Goal: Entertainment & Leisure: Browse casually

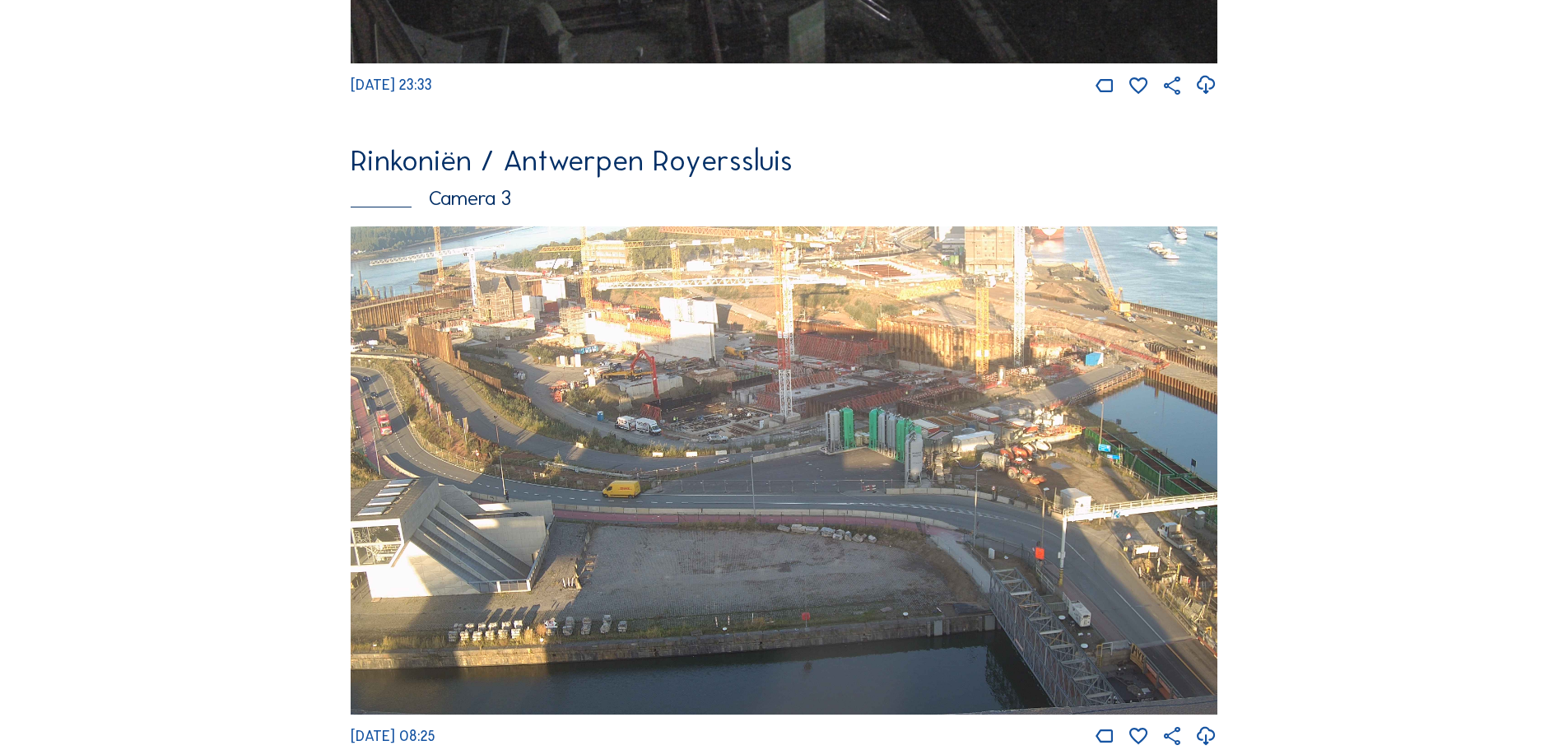
scroll to position [1976, 0]
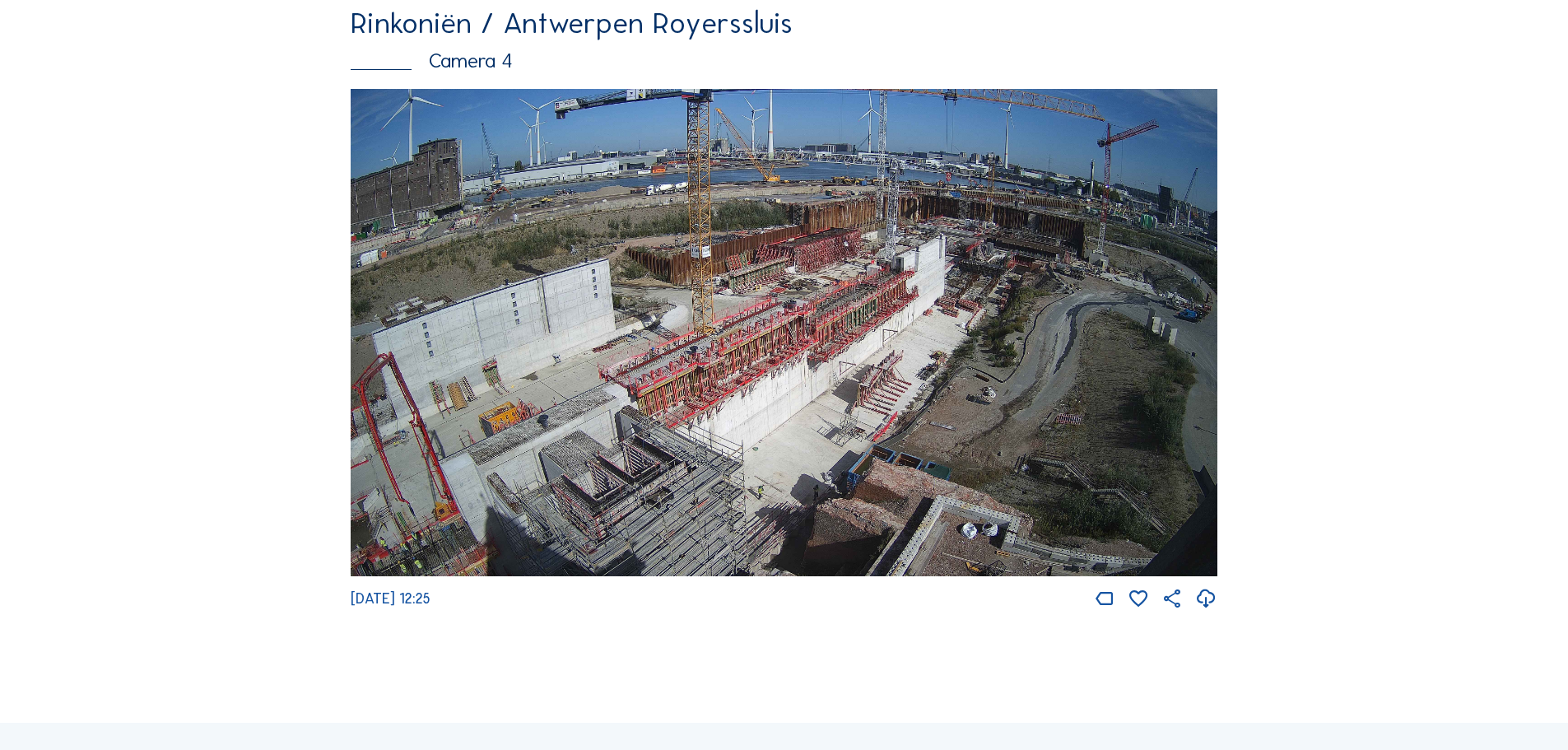
scroll to position [2800, 0]
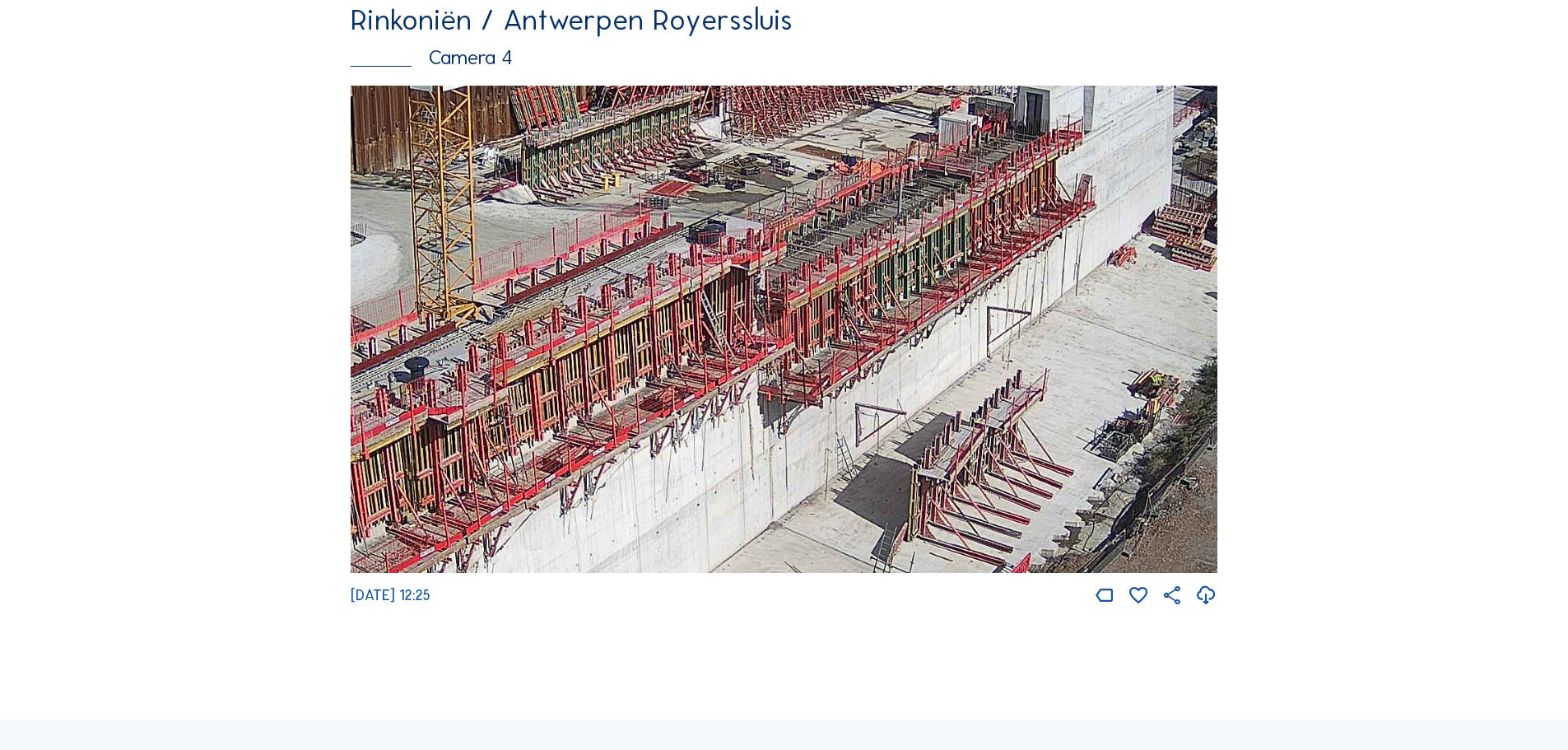
drag, startPoint x: 845, startPoint y: 334, endPoint x: 1076, endPoint y: 291, distance: 235.0
click at [1076, 291] on img at bounding box center [784, 329] width 867 height 488
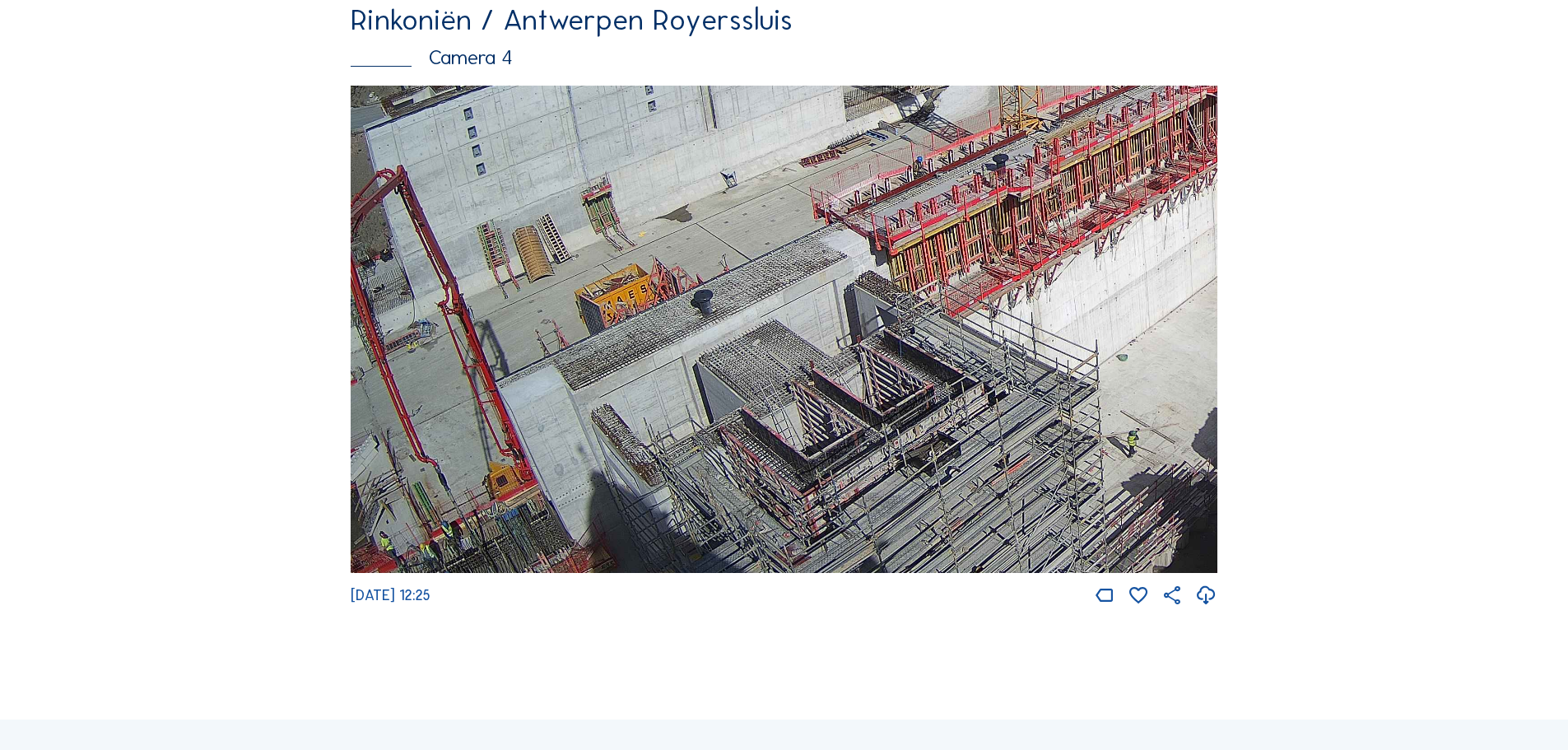
drag, startPoint x: 973, startPoint y: 312, endPoint x: 1241, endPoint y: 189, distance: 294.9
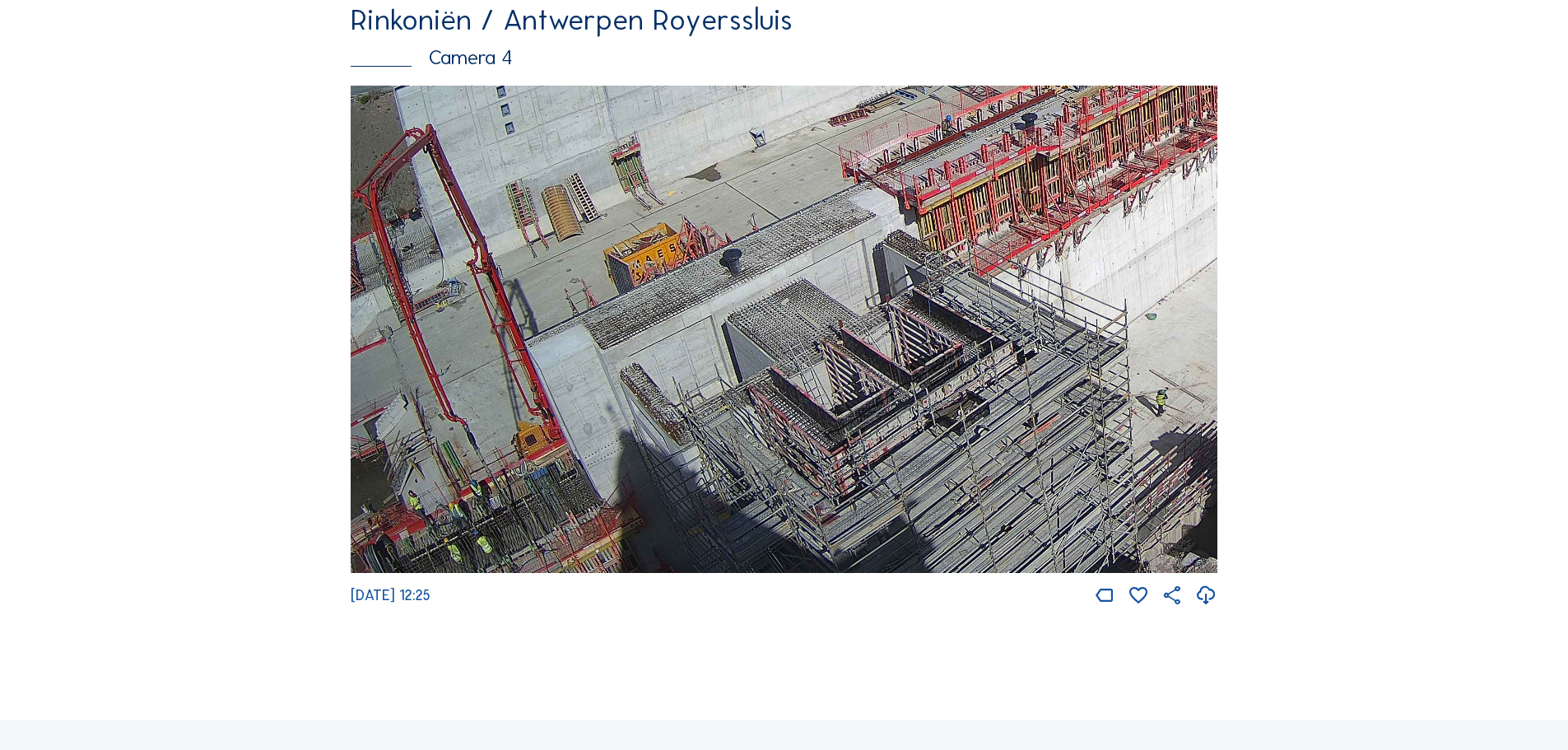
drag, startPoint x: 946, startPoint y: 362, endPoint x: 1114, endPoint y: 225, distance: 216.8
click at [1114, 225] on img at bounding box center [784, 329] width 867 height 488
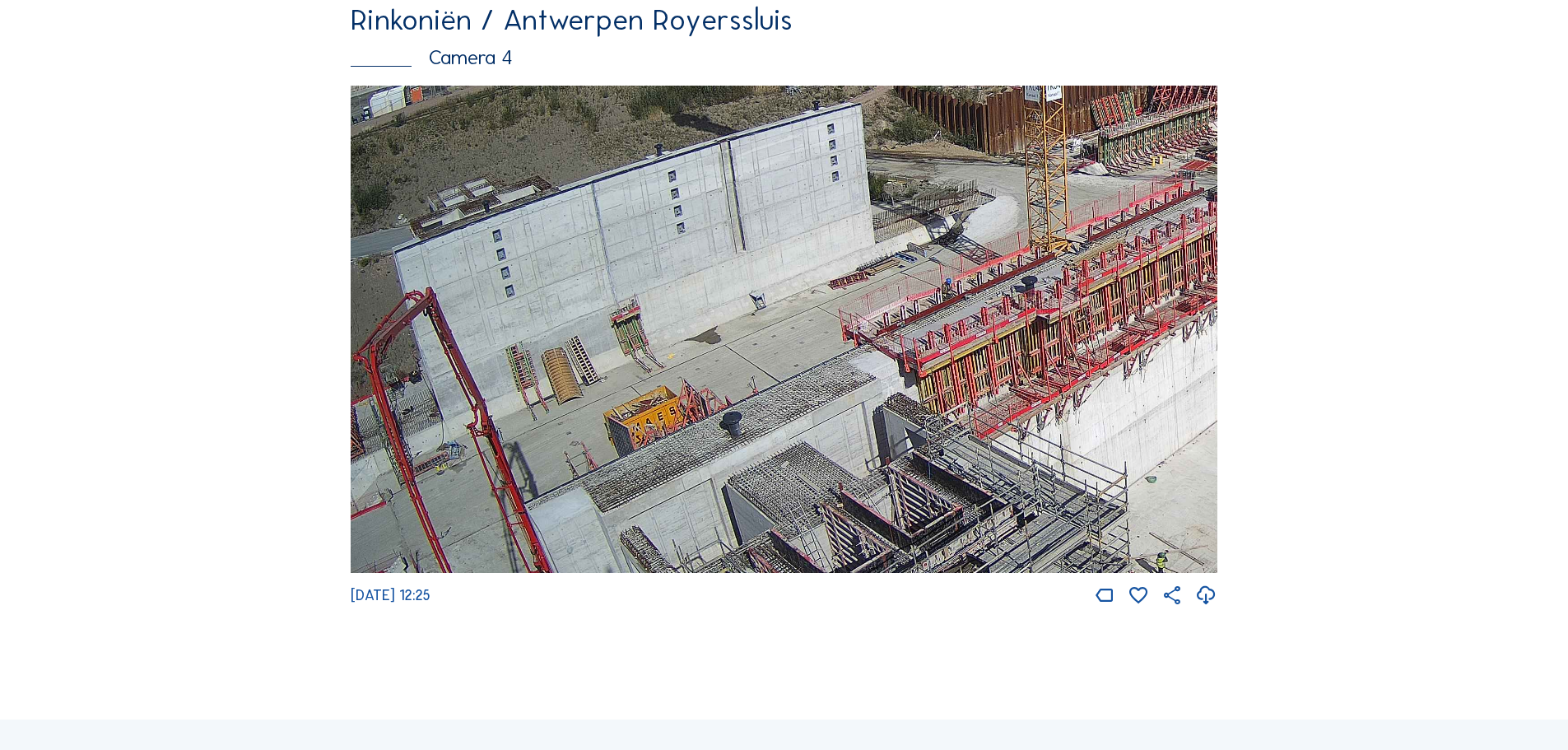
drag, startPoint x: 847, startPoint y: 324, endPoint x: 889, endPoint y: 486, distance: 167.4
click at [889, 486] on img at bounding box center [784, 329] width 867 height 488
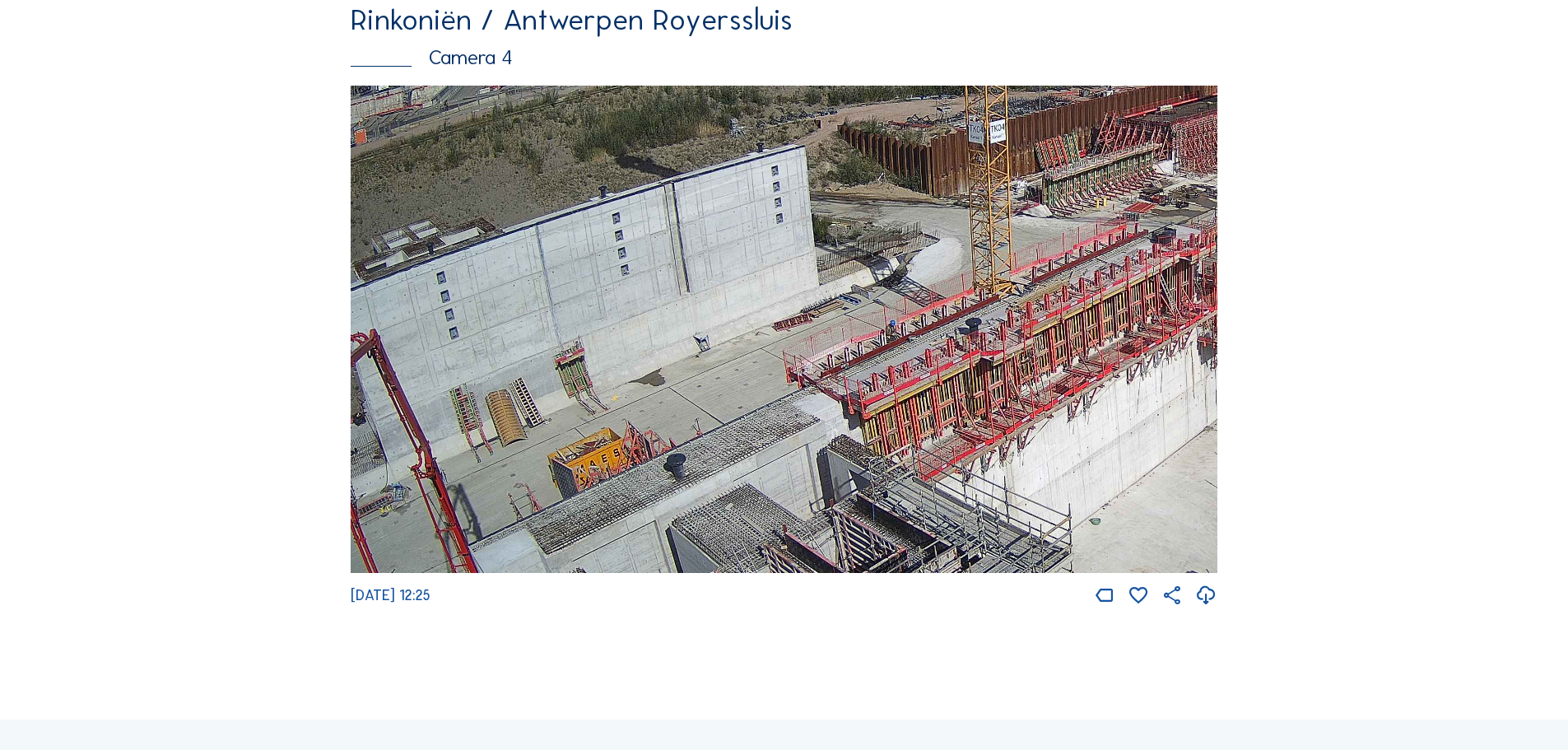
drag, startPoint x: 943, startPoint y: 245, endPoint x: 887, endPoint y: 287, distance: 70.0
click at [887, 287] on img at bounding box center [784, 329] width 867 height 488
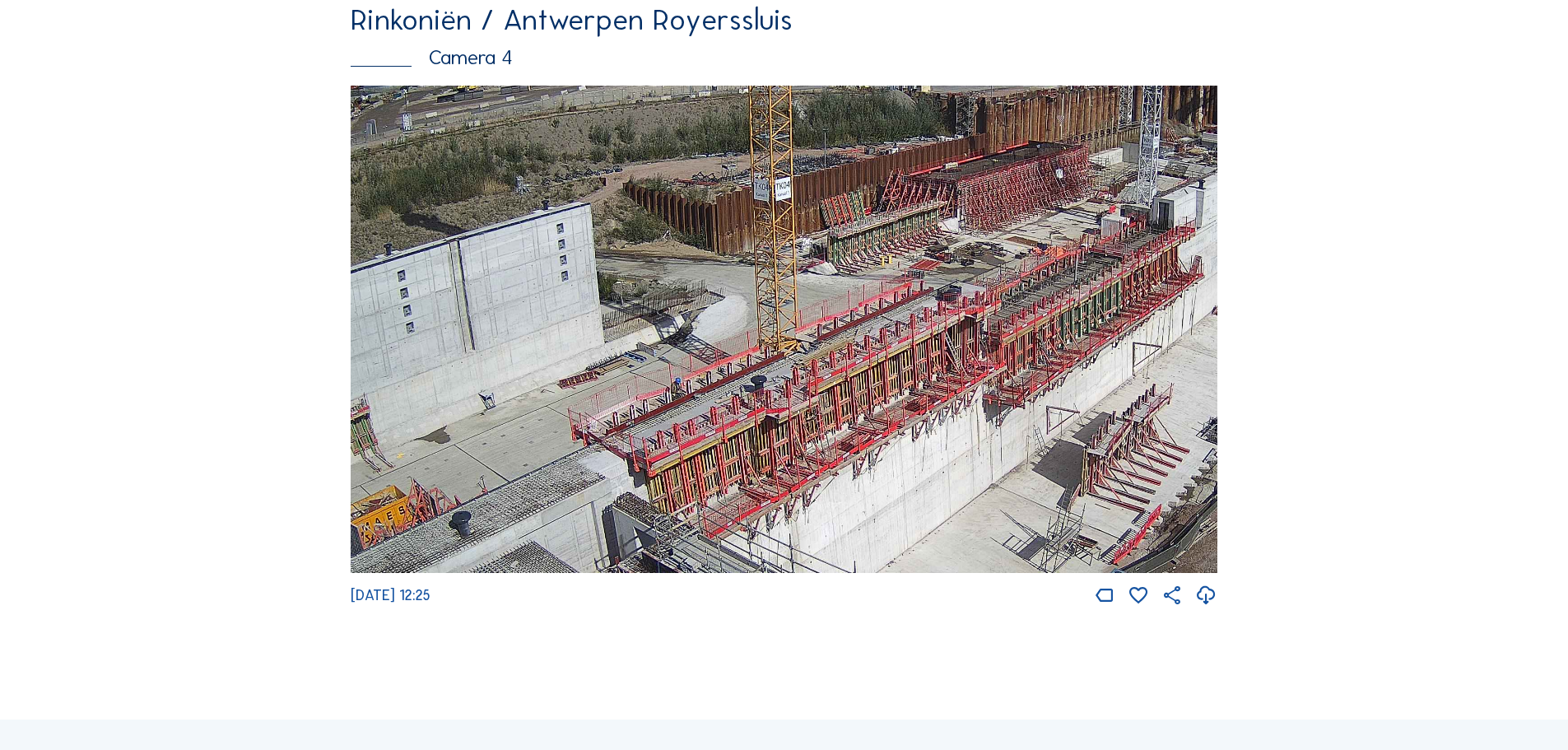
drag, startPoint x: 1112, startPoint y: 314, endPoint x: 895, endPoint y: 372, distance: 224.6
click at [895, 372] on img at bounding box center [784, 329] width 867 height 488
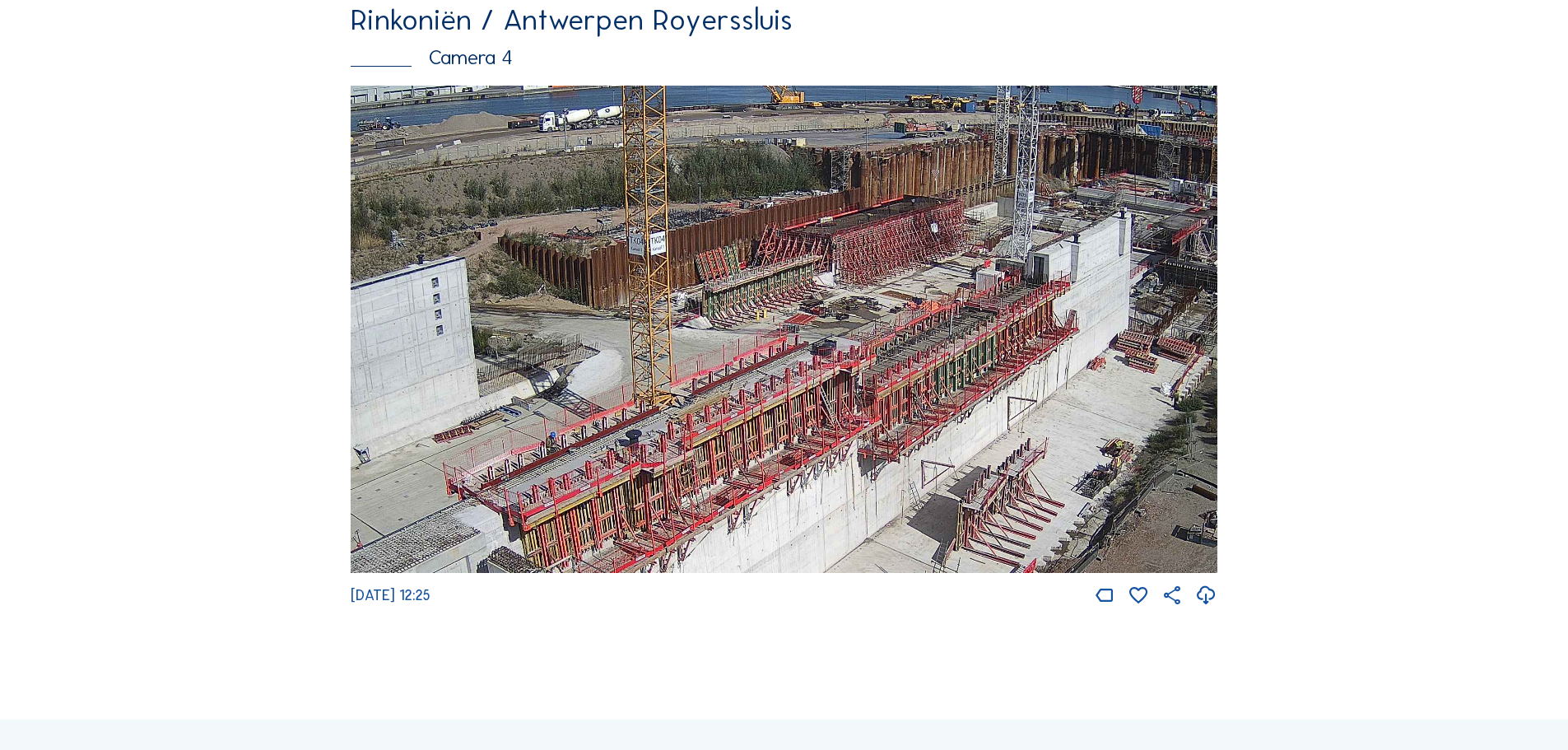
drag, startPoint x: 1174, startPoint y: 319, endPoint x: 1054, endPoint y: 369, distance: 130.0
click at [1054, 369] on img at bounding box center [784, 329] width 867 height 488
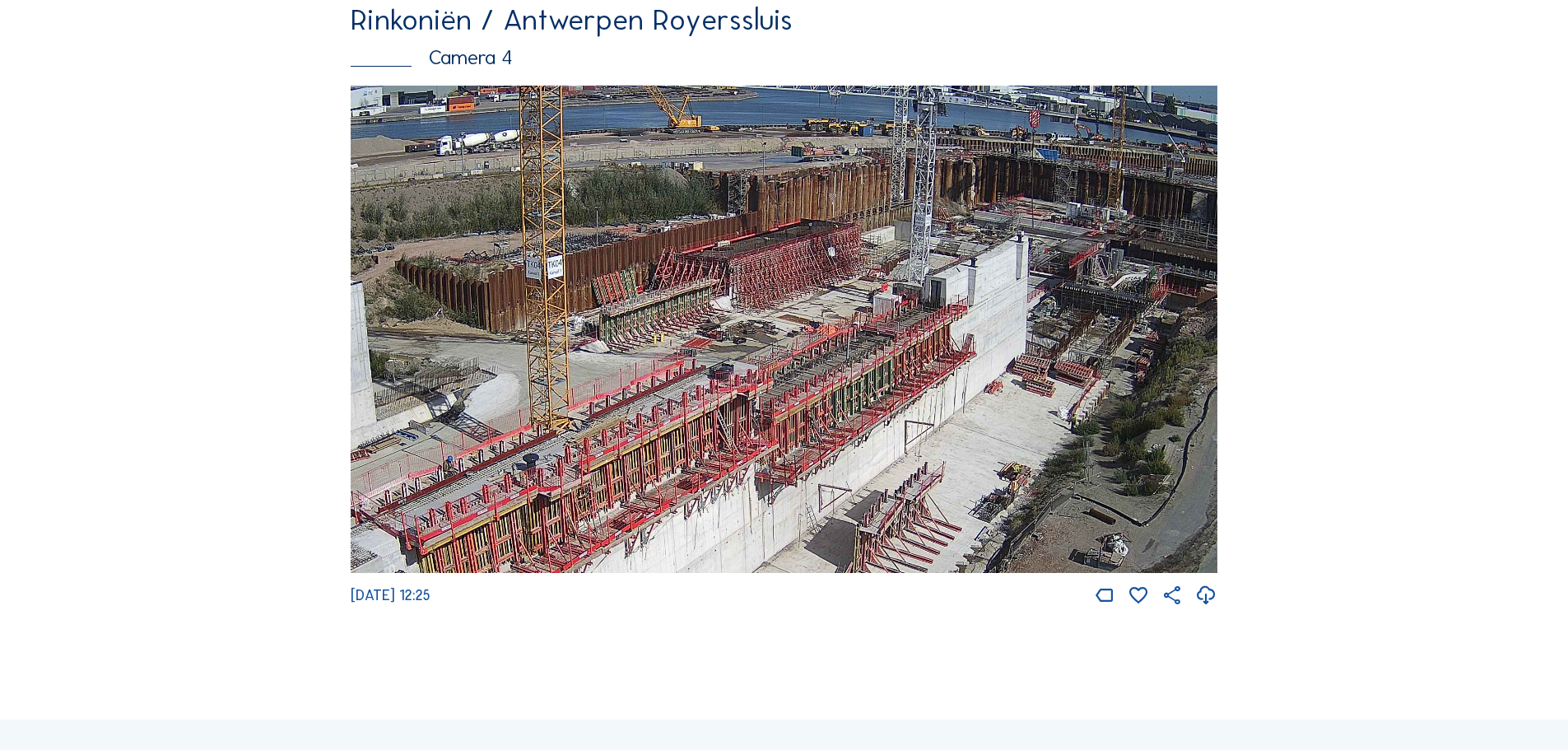
click at [928, 406] on img at bounding box center [784, 329] width 867 height 488
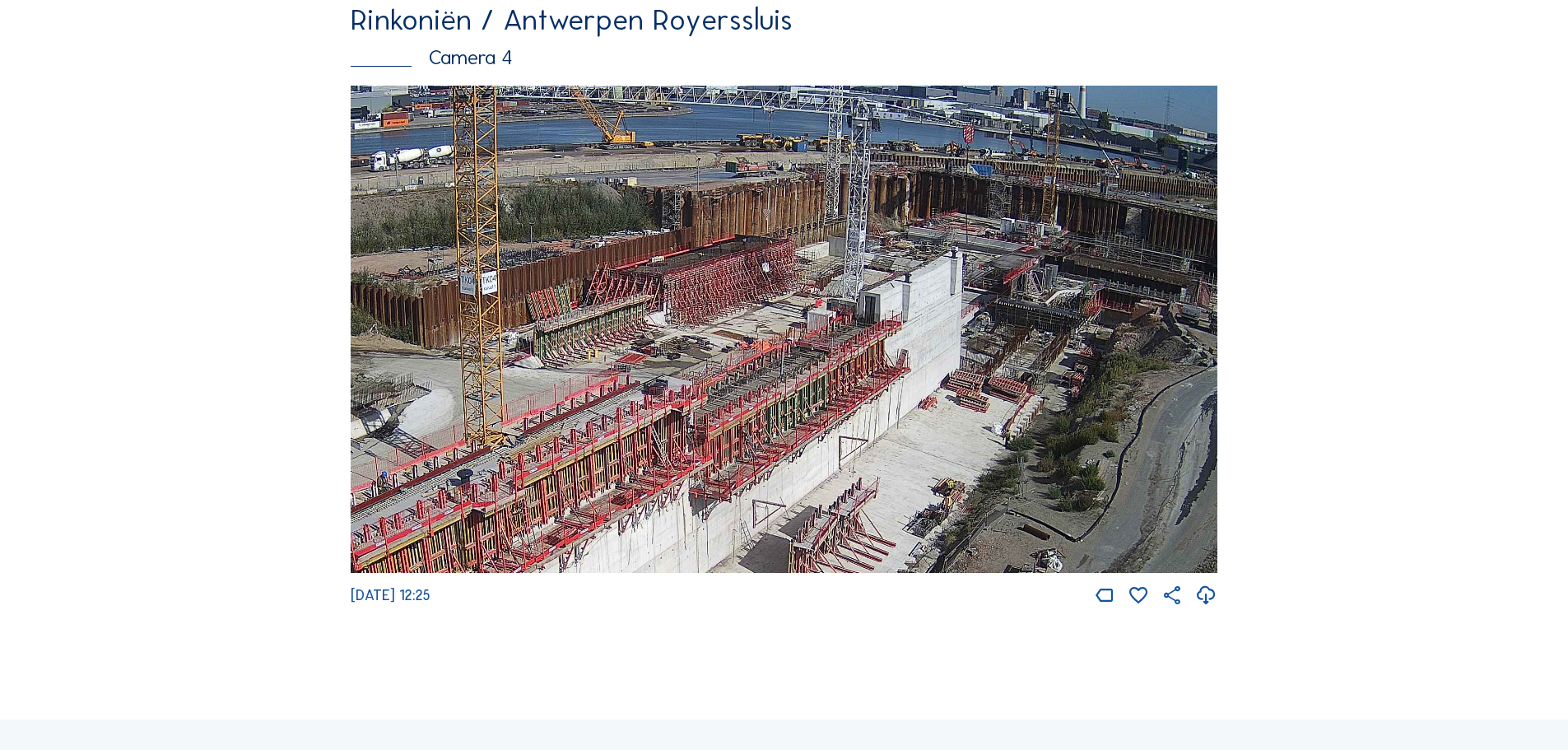
drag, startPoint x: 980, startPoint y: 362, endPoint x: 912, endPoint y: 378, distance: 69.9
click at [912, 378] on img at bounding box center [784, 329] width 867 height 488
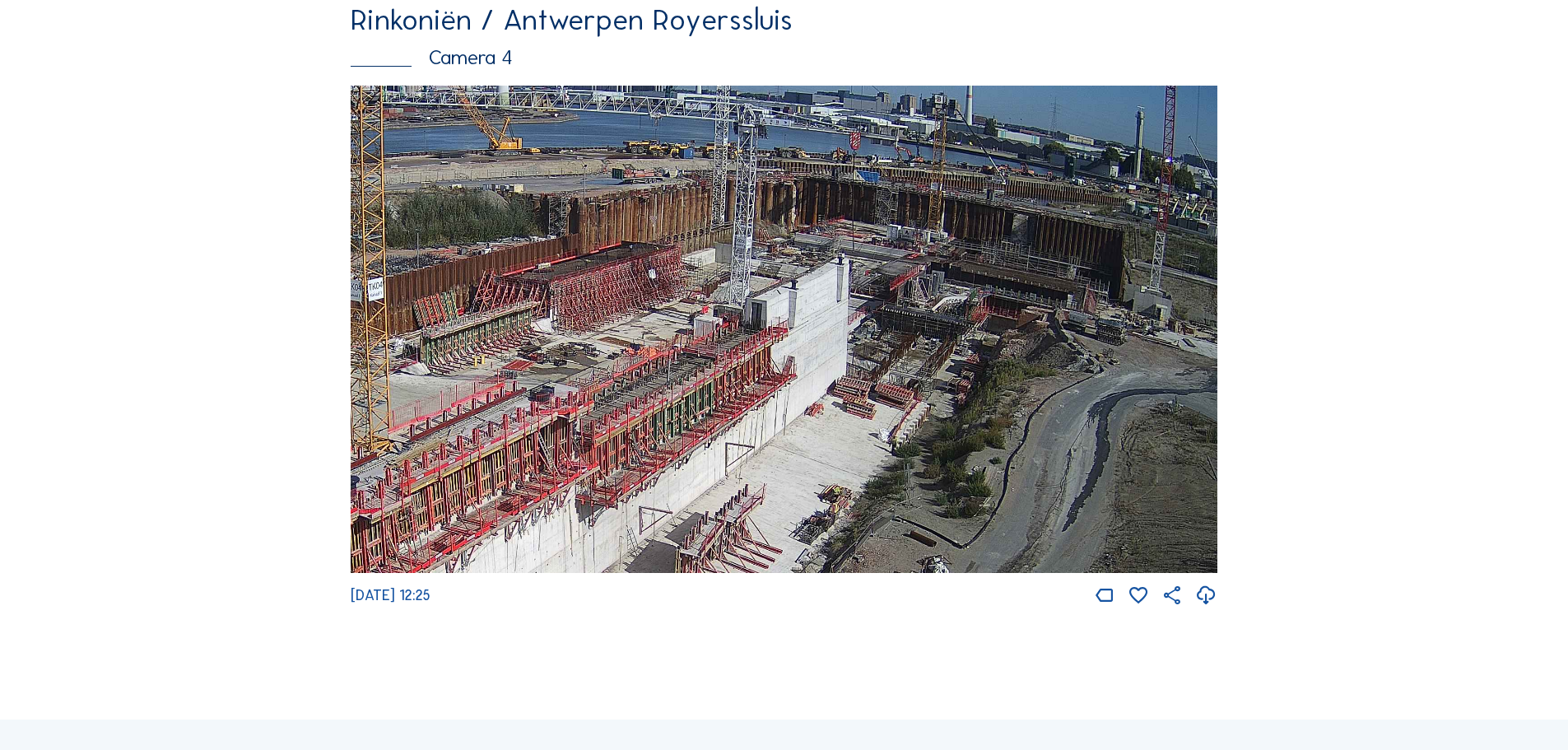
drag, startPoint x: 998, startPoint y: 318, endPoint x: 890, endPoint y: 323, distance: 108.1
click at [890, 323] on img at bounding box center [784, 329] width 867 height 488
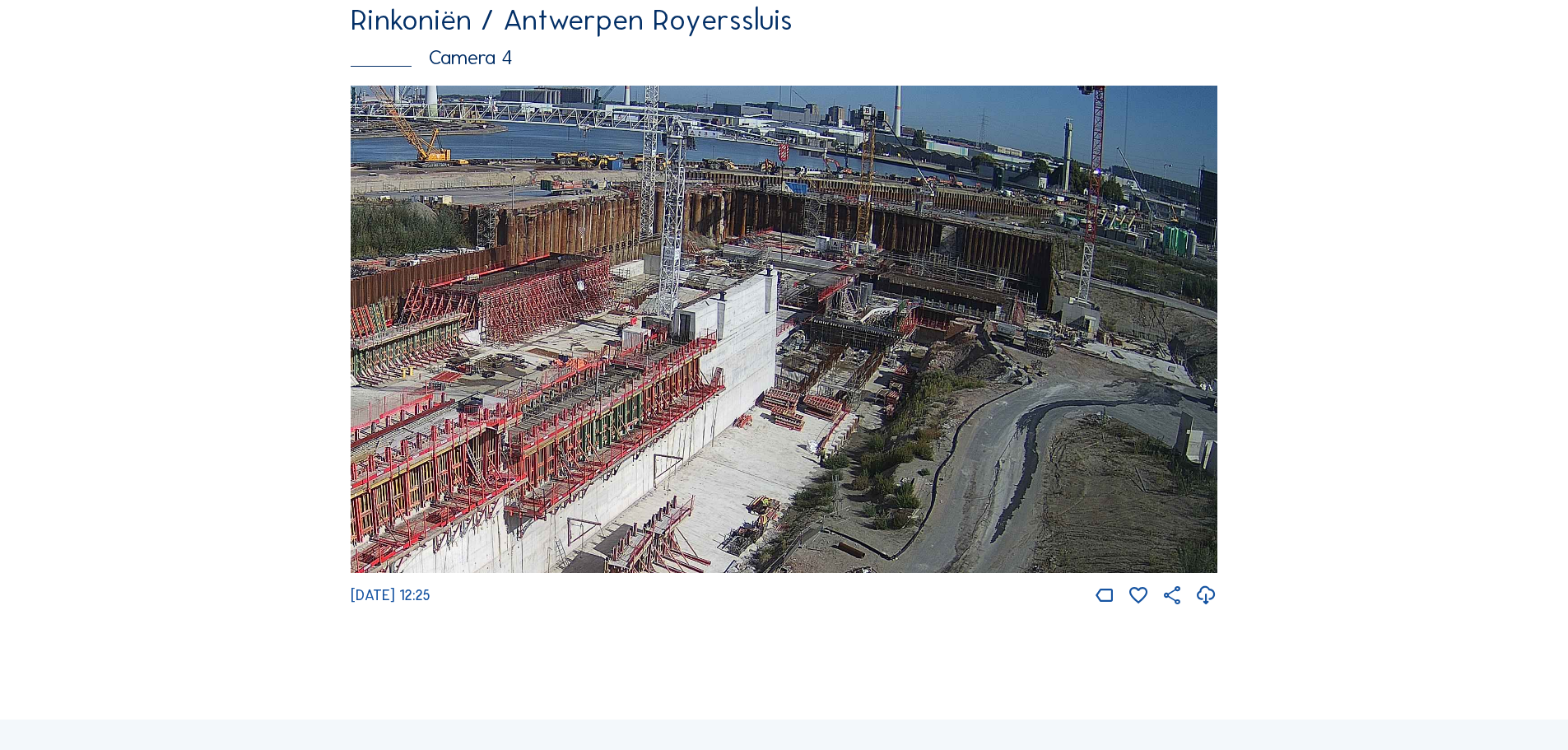
drag, startPoint x: 1080, startPoint y: 266, endPoint x: 995, endPoint y: 277, distance: 85.7
click at [995, 277] on img at bounding box center [784, 329] width 867 height 488
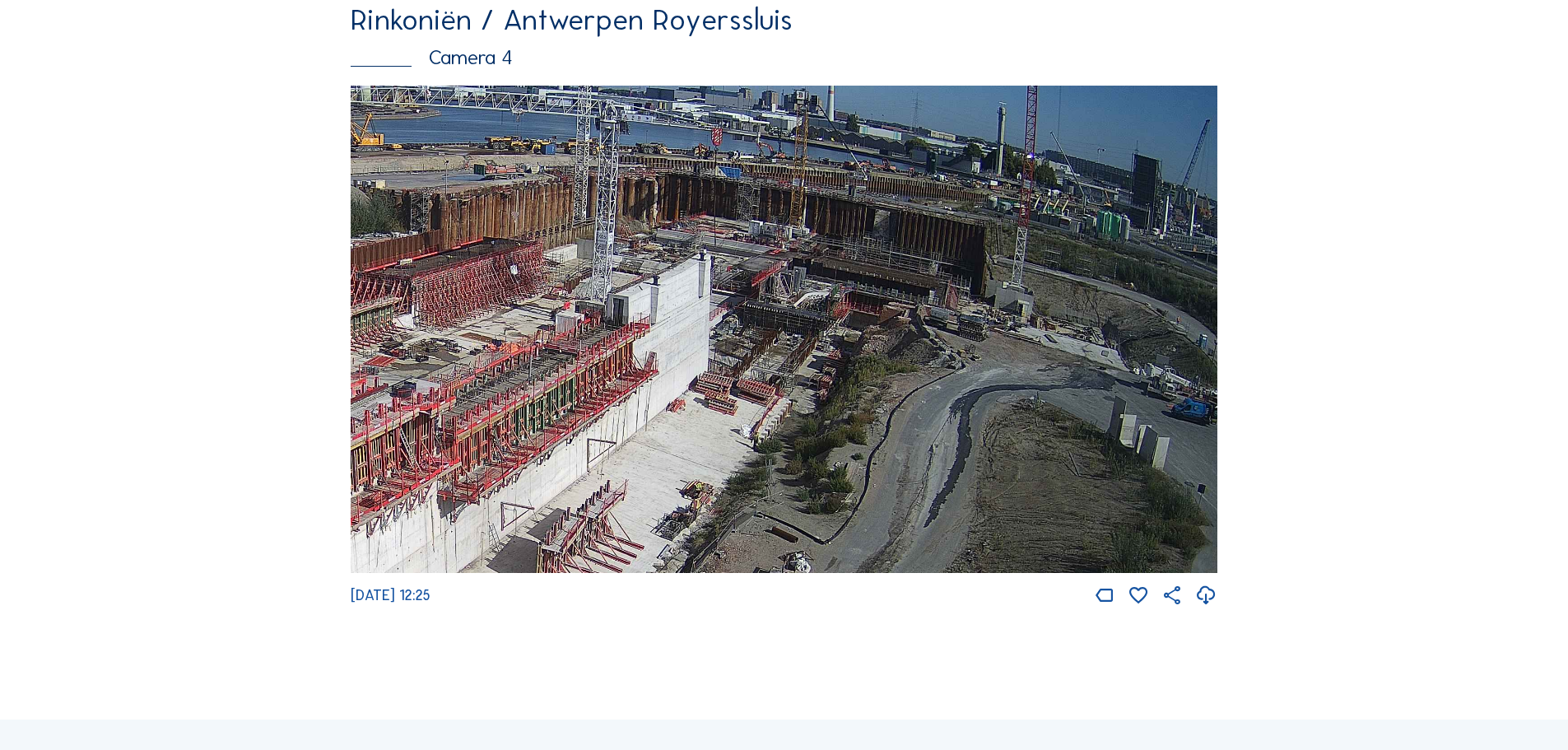
drag, startPoint x: 1063, startPoint y: 364, endPoint x: 988, endPoint y: 334, distance: 80.8
click at [988, 334] on img at bounding box center [784, 329] width 867 height 488
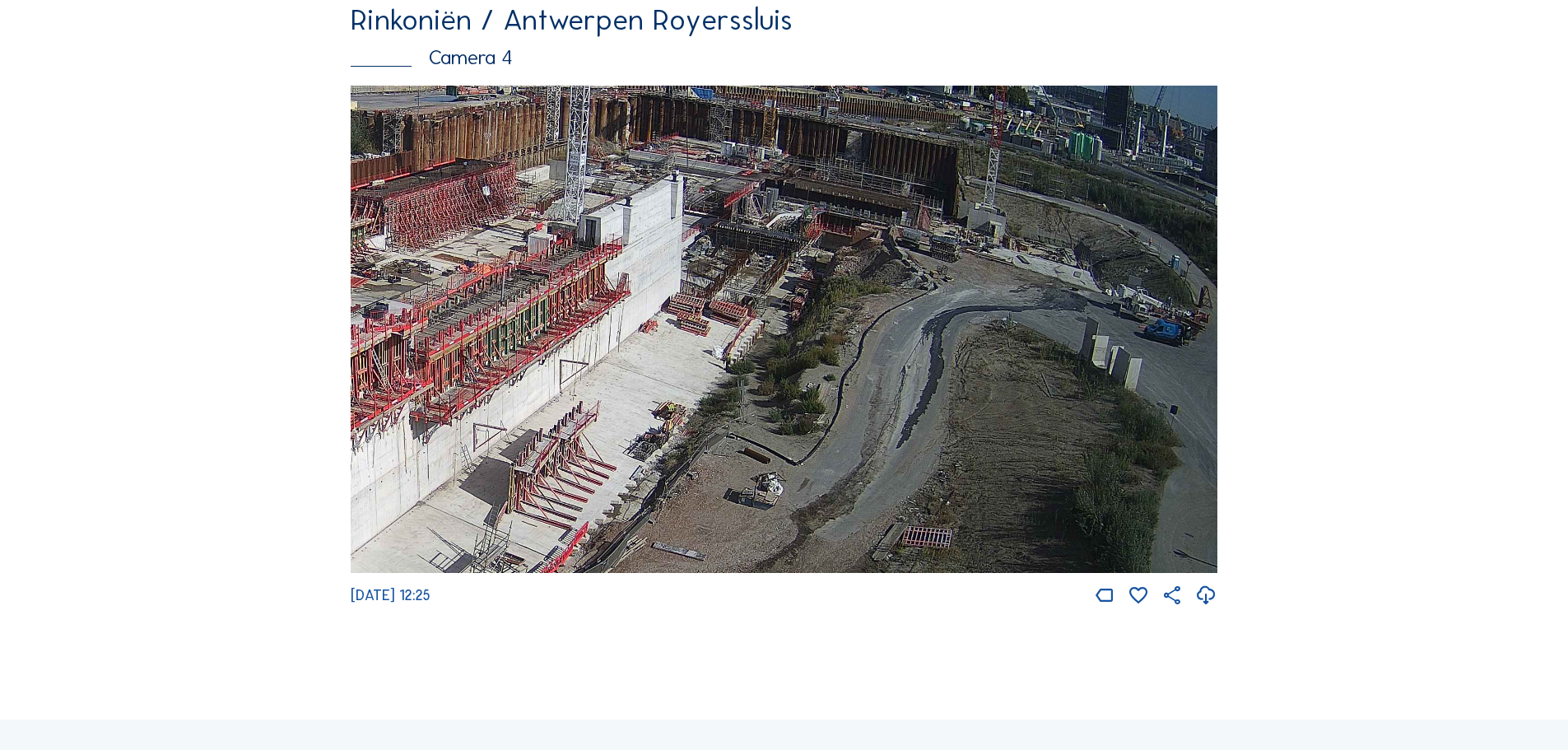
drag, startPoint x: 915, startPoint y: 399, endPoint x: 927, endPoint y: 335, distance: 65.1
click at [927, 335] on img at bounding box center [784, 329] width 867 height 488
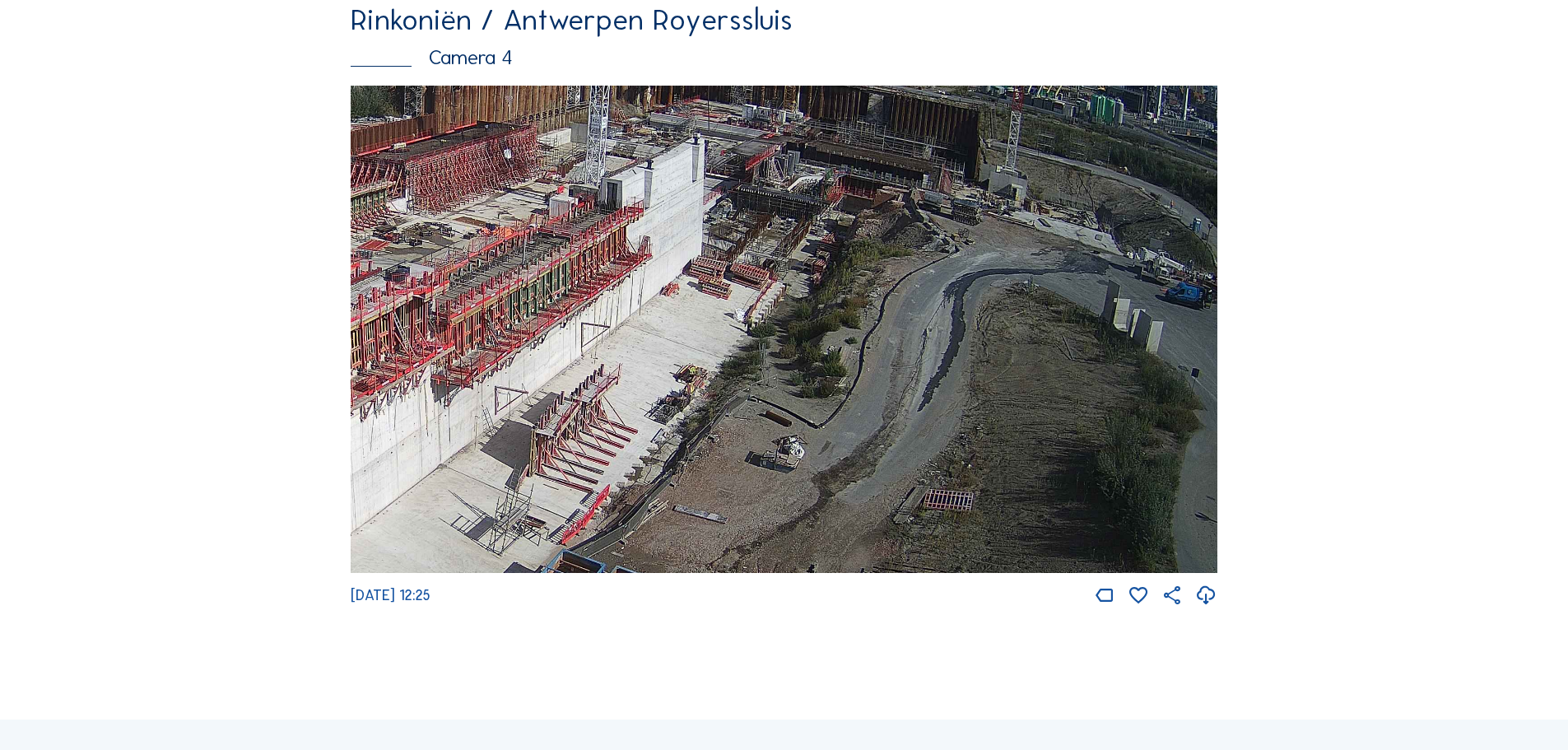
drag, startPoint x: 762, startPoint y: 464, endPoint x: 786, endPoint y: 427, distance: 44.1
click at [786, 427] on img at bounding box center [784, 329] width 867 height 488
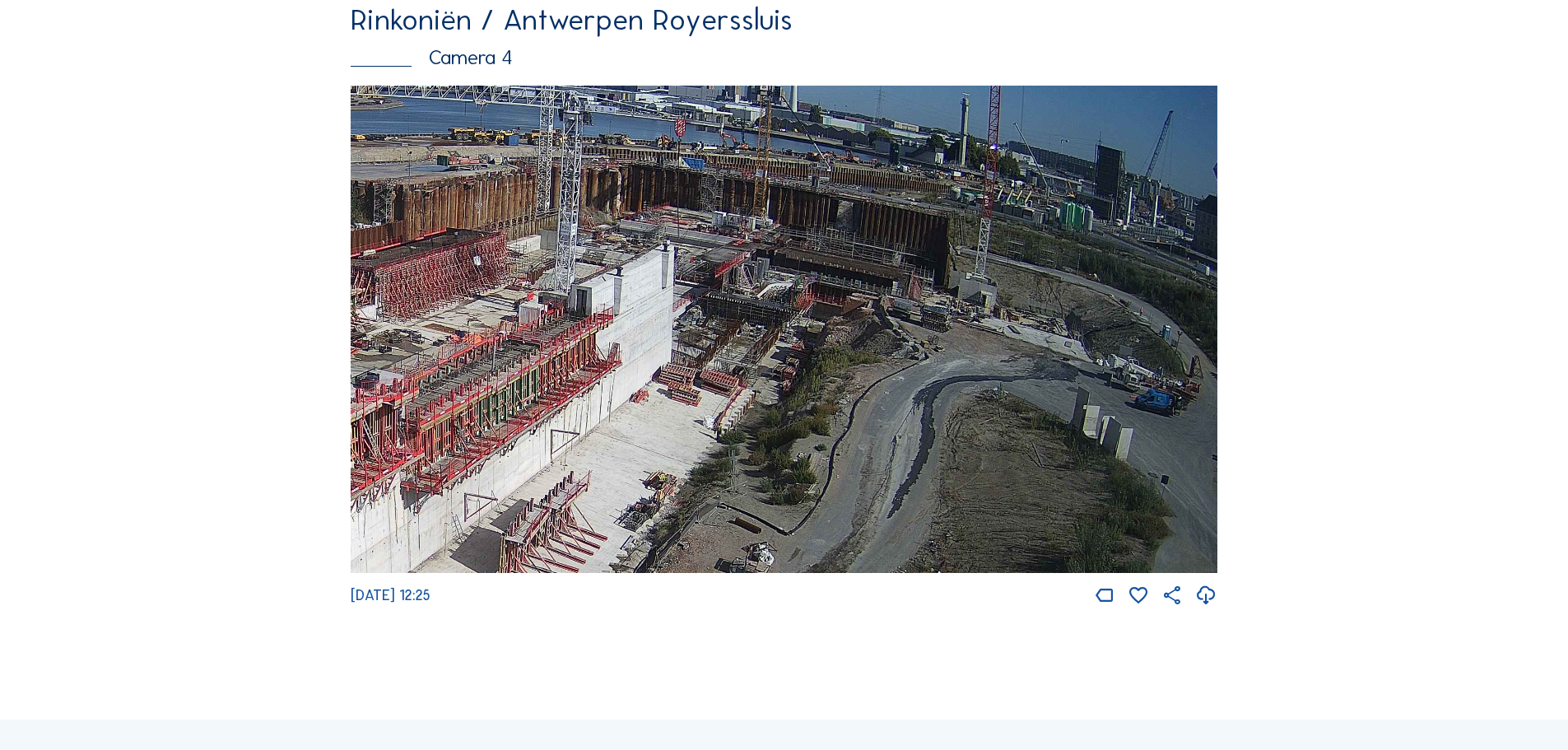
drag, startPoint x: 956, startPoint y: 324, endPoint x: 922, endPoint y: 432, distance: 113.2
click at [922, 432] on img at bounding box center [784, 329] width 867 height 488
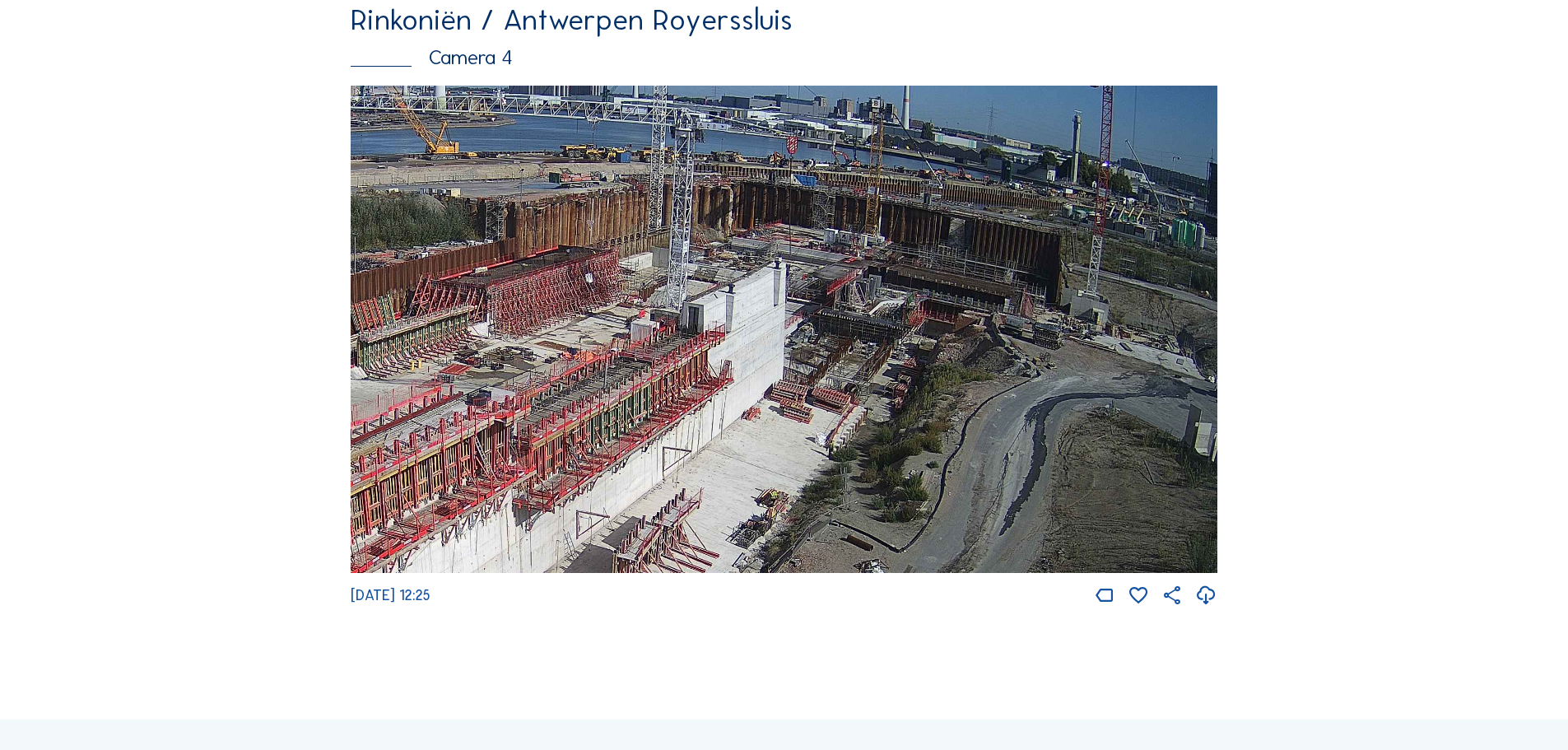
drag, startPoint x: 688, startPoint y: 426, endPoint x: 799, endPoint y: 444, distance: 112.4
click at [799, 444] on img at bounding box center [784, 329] width 867 height 488
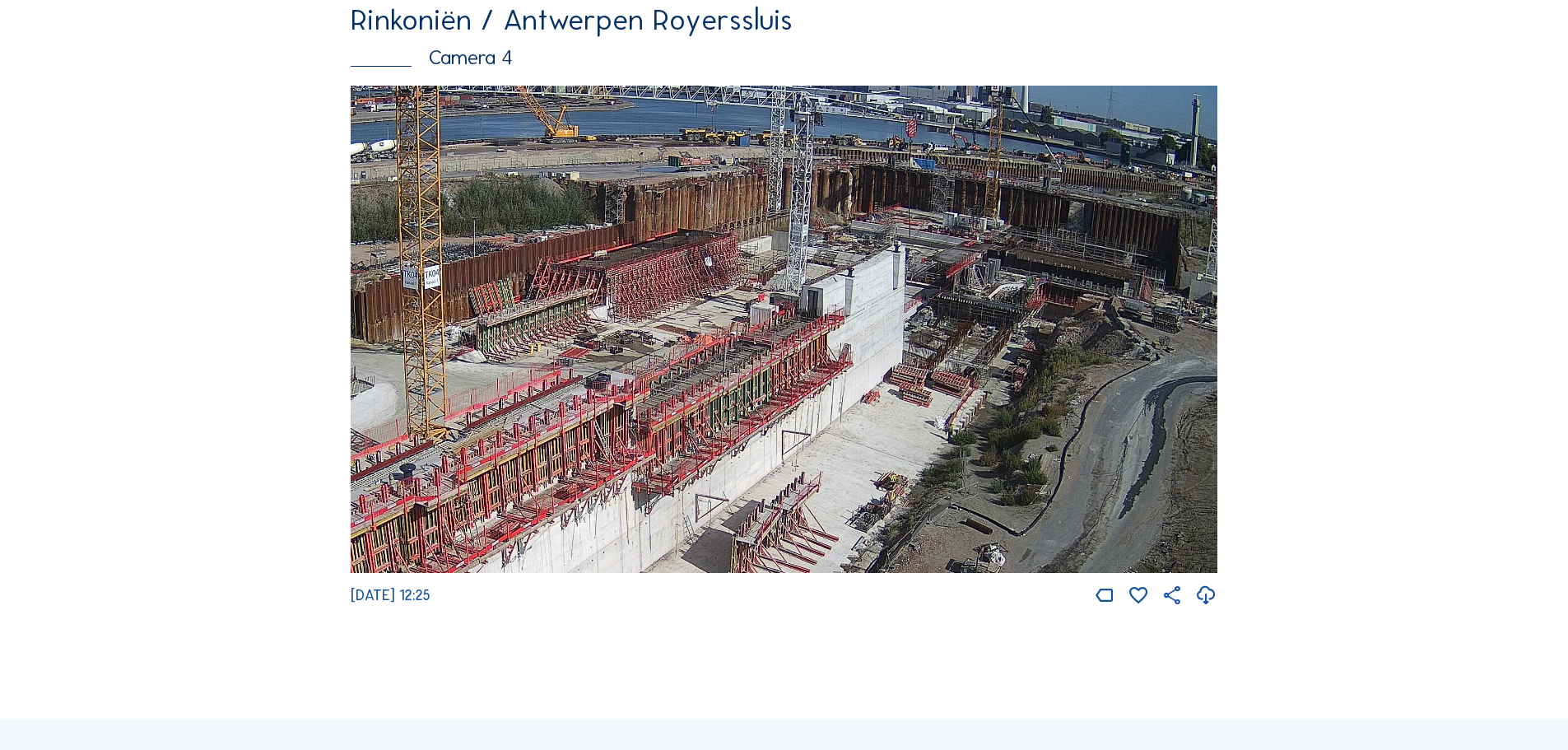
drag, startPoint x: 674, startPoint y: 364, endPoint x: 794, endPoint y: 348, distance: 121.1
click at [794, 348] on img at bounding box center [784, 329] width 867 height 488
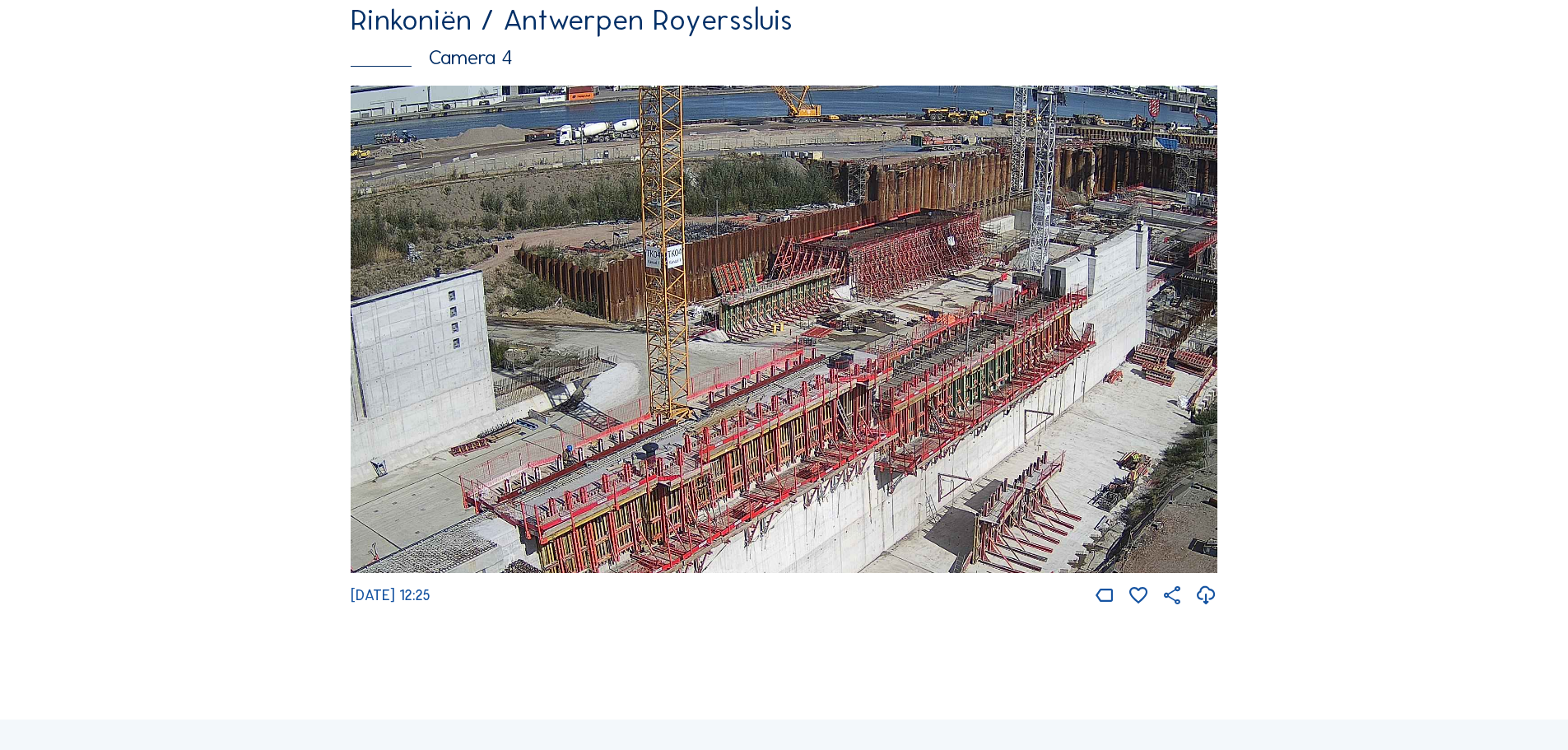
drag, startPoint x: 410, startPoint y: 364, endPoint x: 649, endPoint y: 343, distance: 239.9
click at [649, 343] on img at bounding box center [784, 329] width 867 height 488
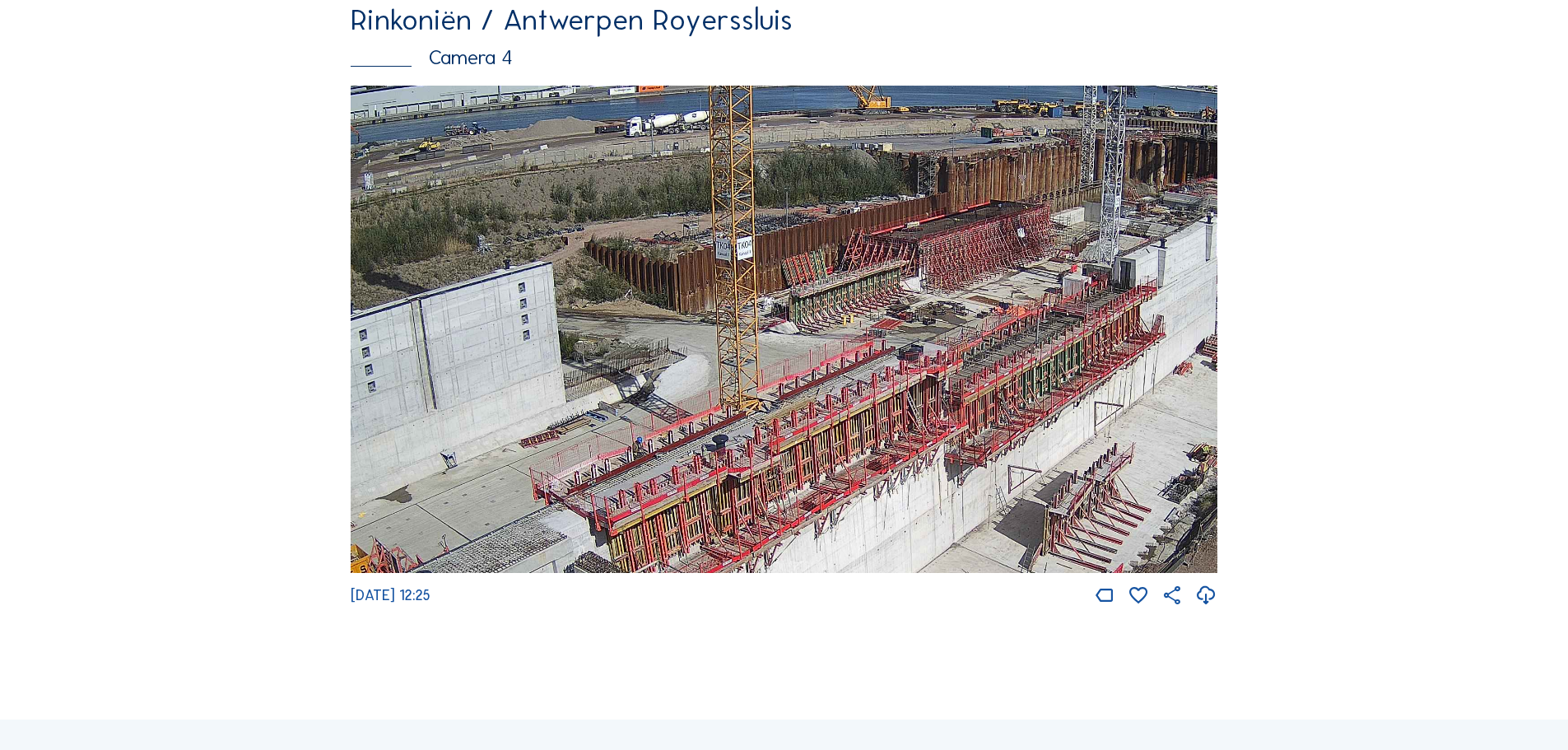
drag, startPoint x: 501, startPoint y: 424, endPoint x: 571, endPoint y: 416, distance: 70.5
click at [571, 416] on img at bounding box center [784, 329] width 867 height 488
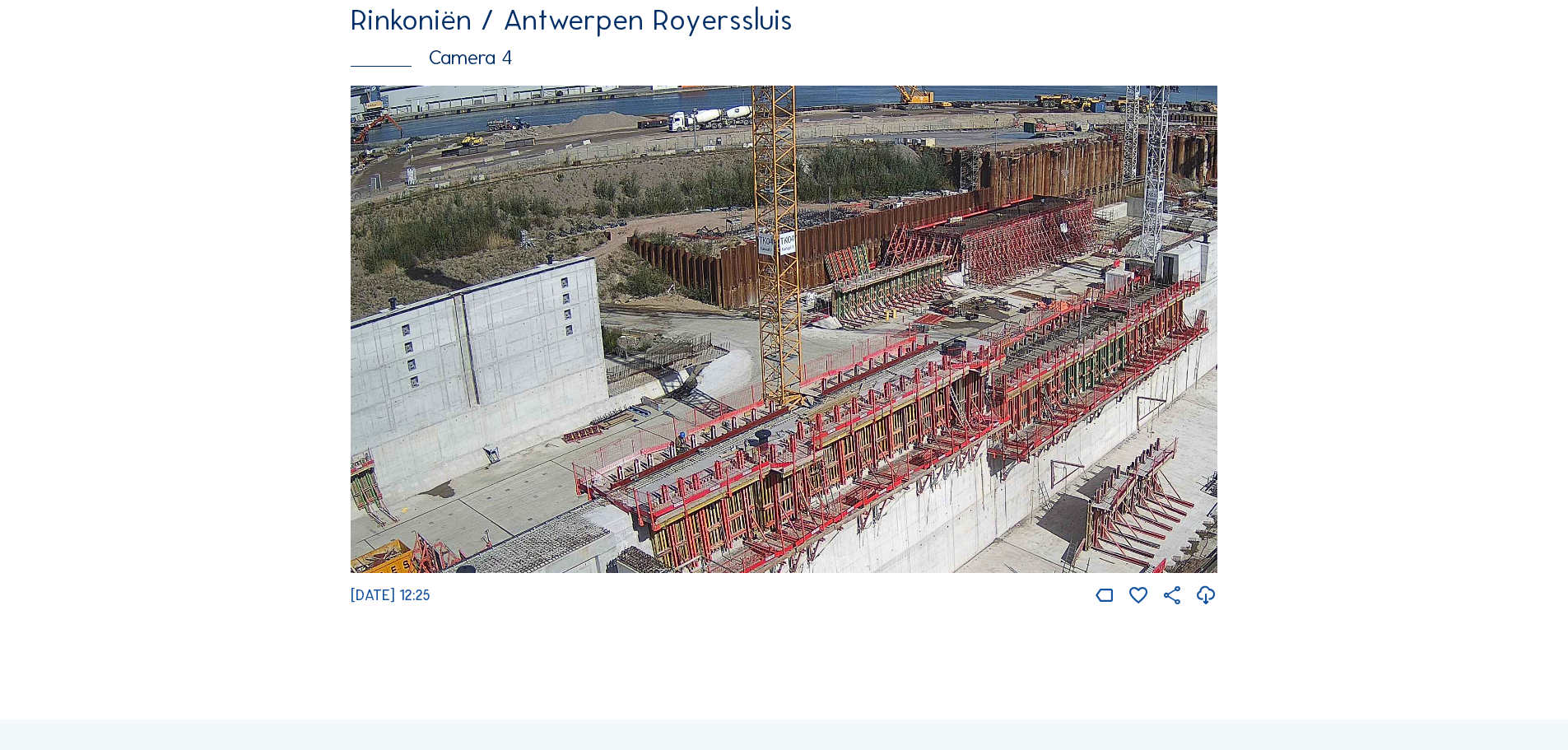
drag, startPoint x: 631, startPoint y: 386, endPoint x: 674, endPoint y: 381, distance: 43.3
click at [674, 381] on img at bounding box center [784, 329] width 867 height 488
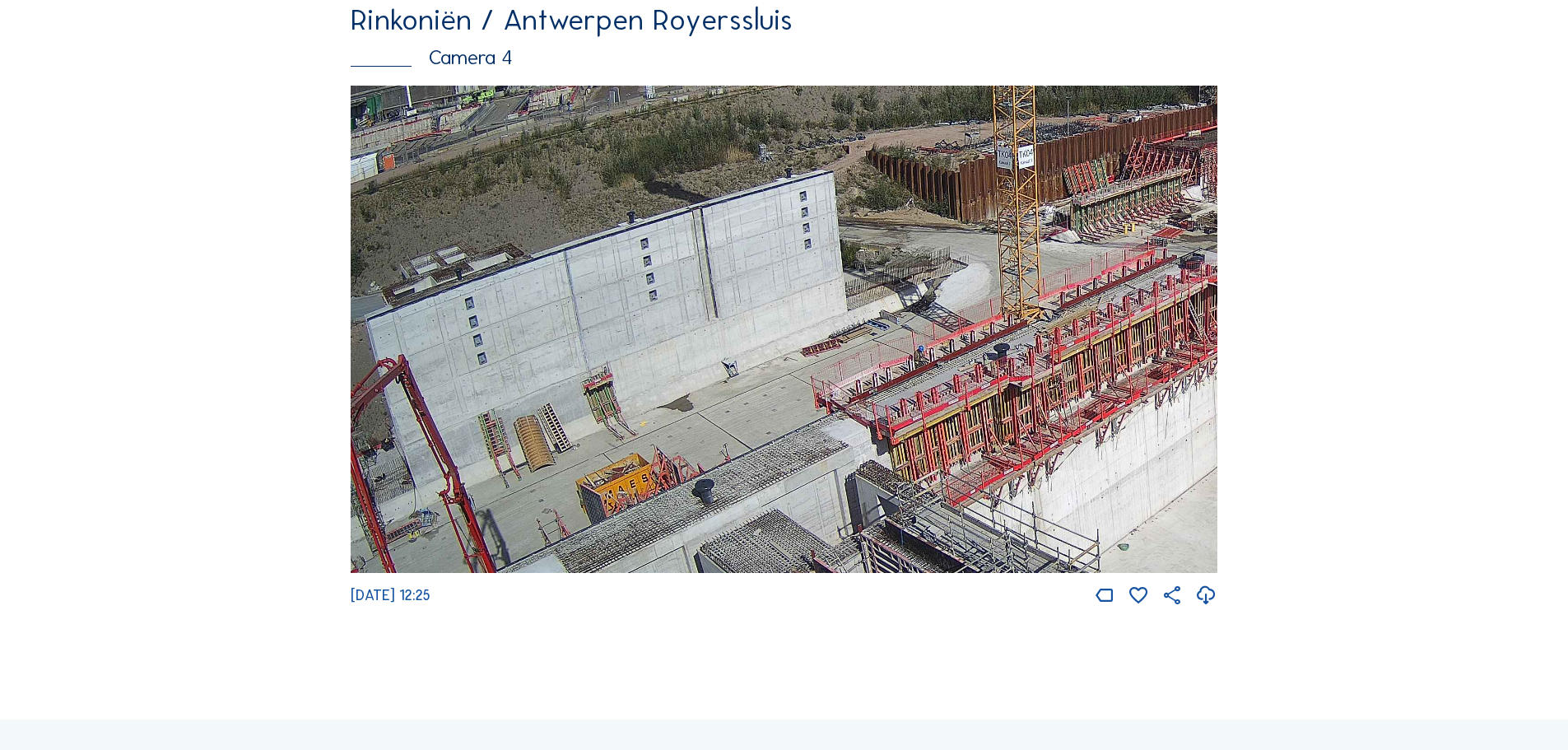
drag, startPoint x: 554, startPoint y: 421, endPoint x: 786, endPoint y: 341, distance: 245.4
click at [786, 341] on img at bounding box center [784, 329] width 867 height 488
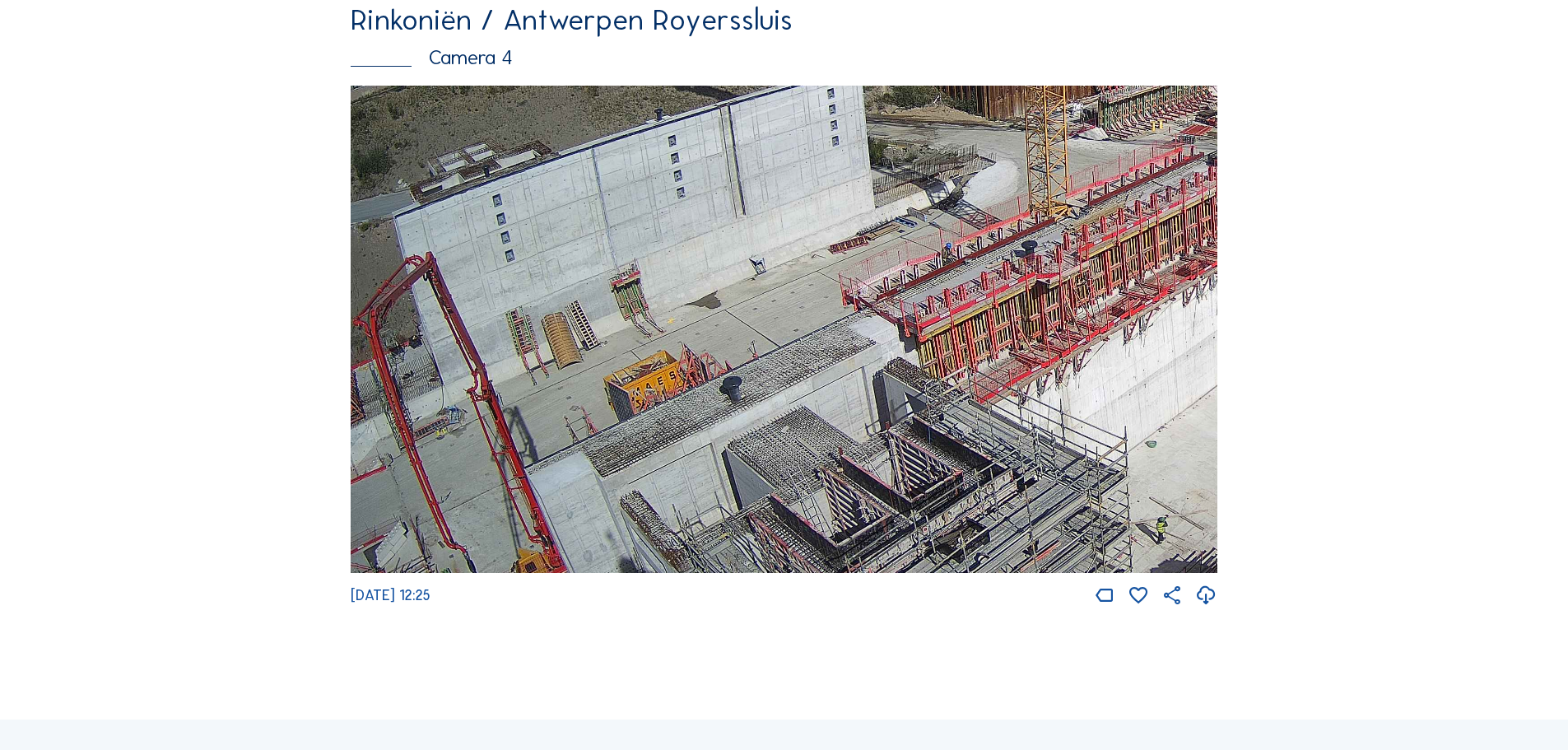
drag, startPoint x: 466, startPoint y: 404, endPoint x: 827, endPoint y: 301, distance: 375.4
click at [827, 301] on img at bounding box center [784, 329] width 867 height 488
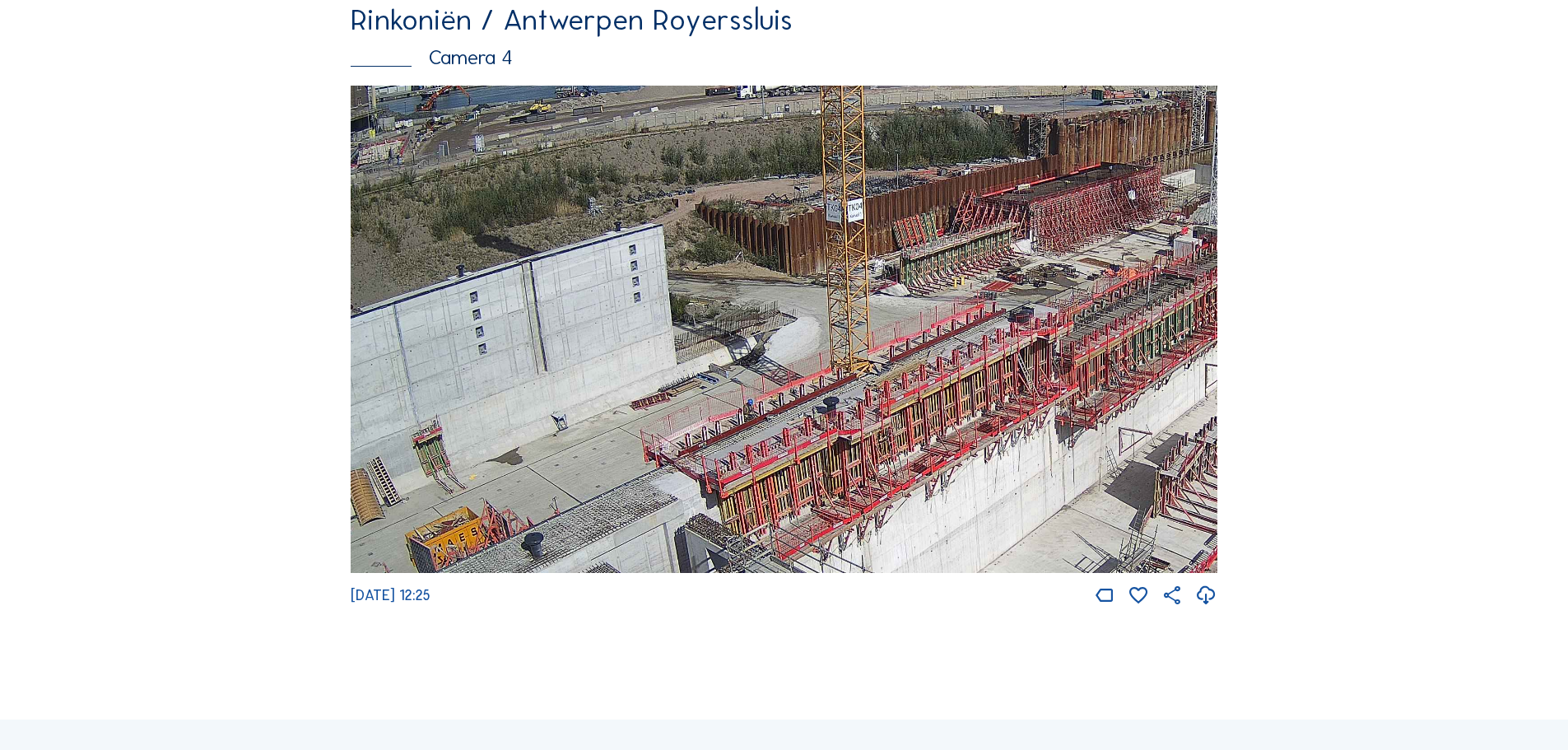
drag, startPoint x: 1013, startPoint y: 173, endPoint x: 814, endPoint y: 329, distance: 252.9
click at [814, 329] on img at bounding box center [784, 329] width 867 height 488
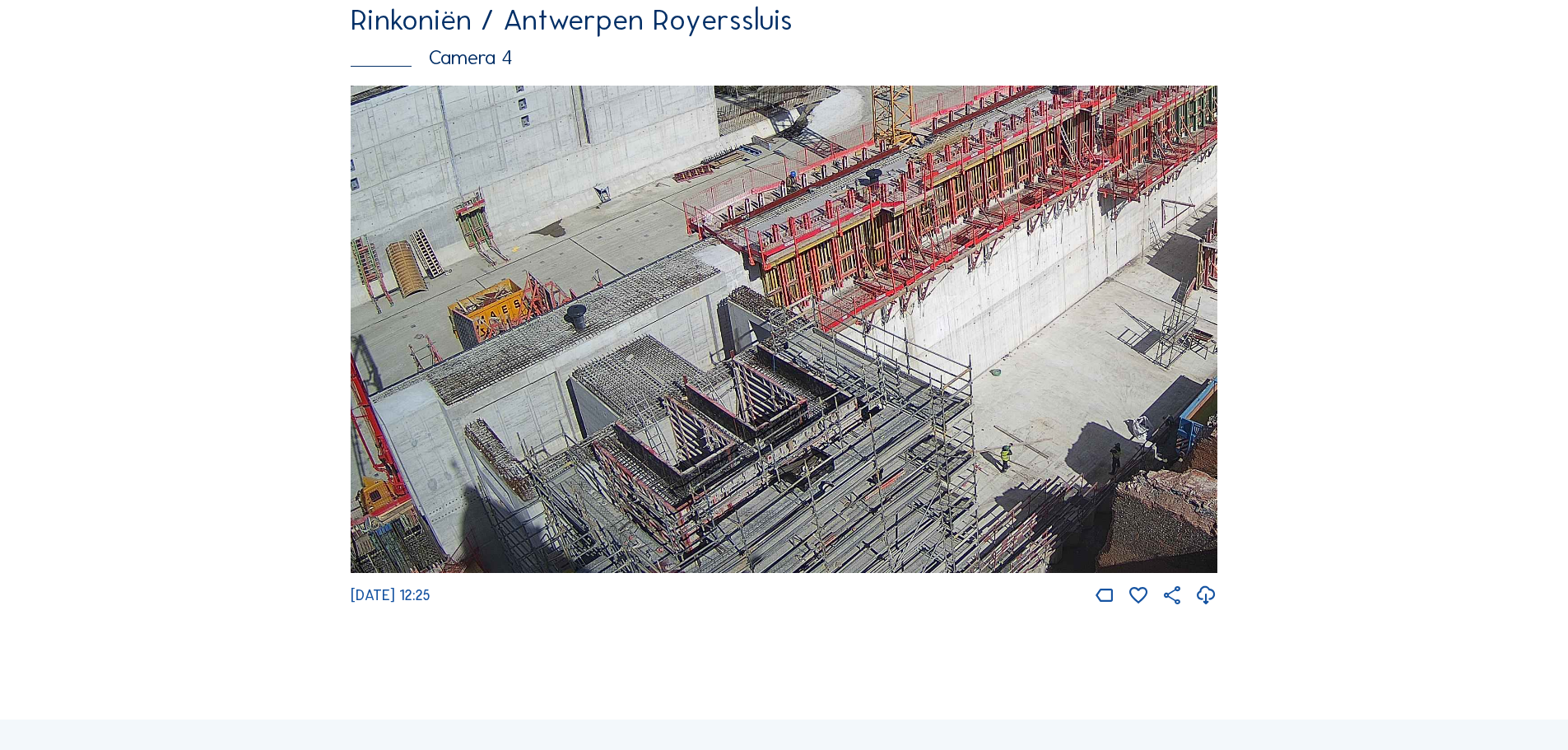
drag, startPoint x: 991, startPoint y: 363, endPoint x: 1045, endPoint y: 128, distance: 241.1
click at [1044, 133] on img at bounding box center [784, 329] width 867 height 488
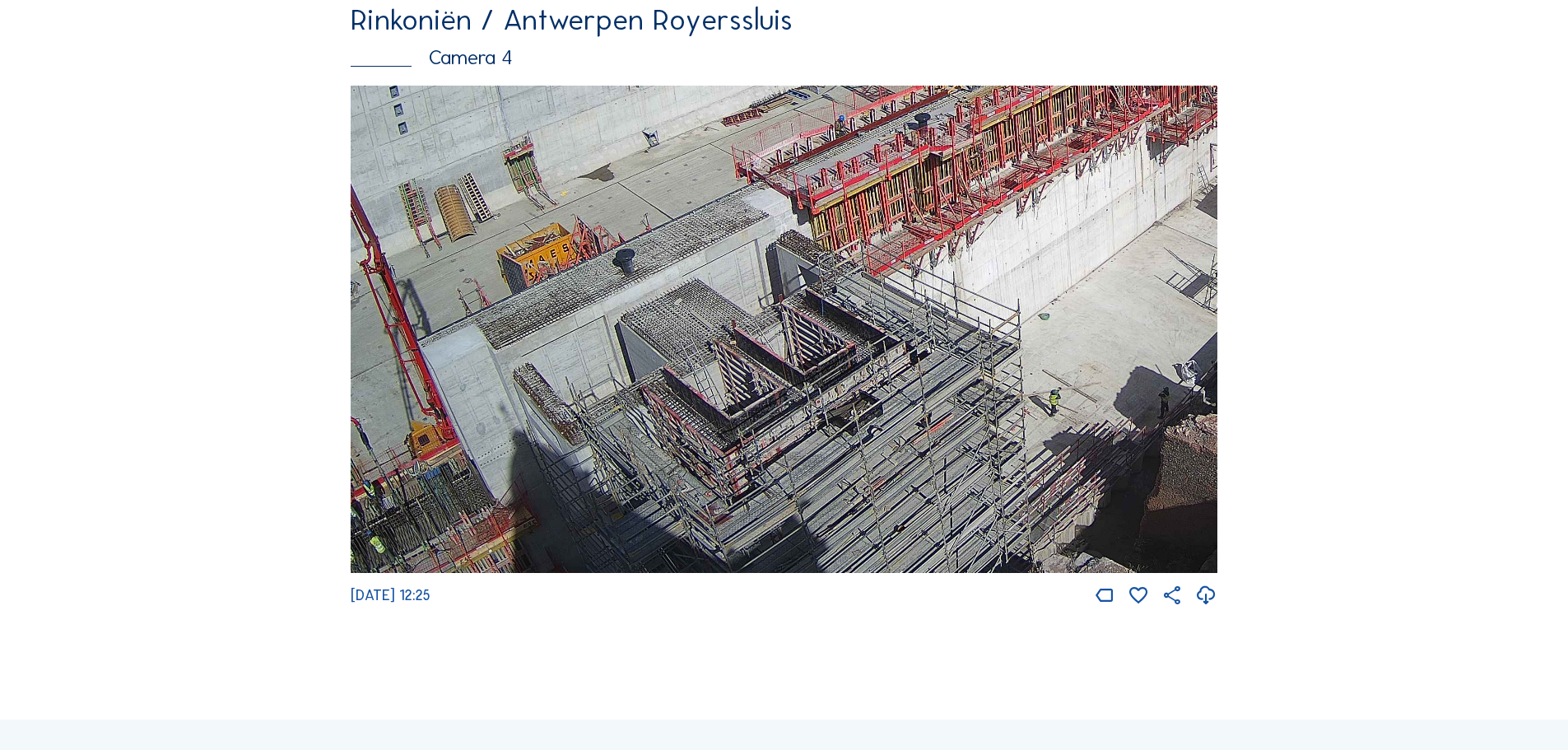
drag, startPoint x: 908, startPoint y: 434, endPoint x: 948, endPoint y: 262, distance: 176.6
click at [948, 262] on img at bounding box center [784, 329] width 867 height 488
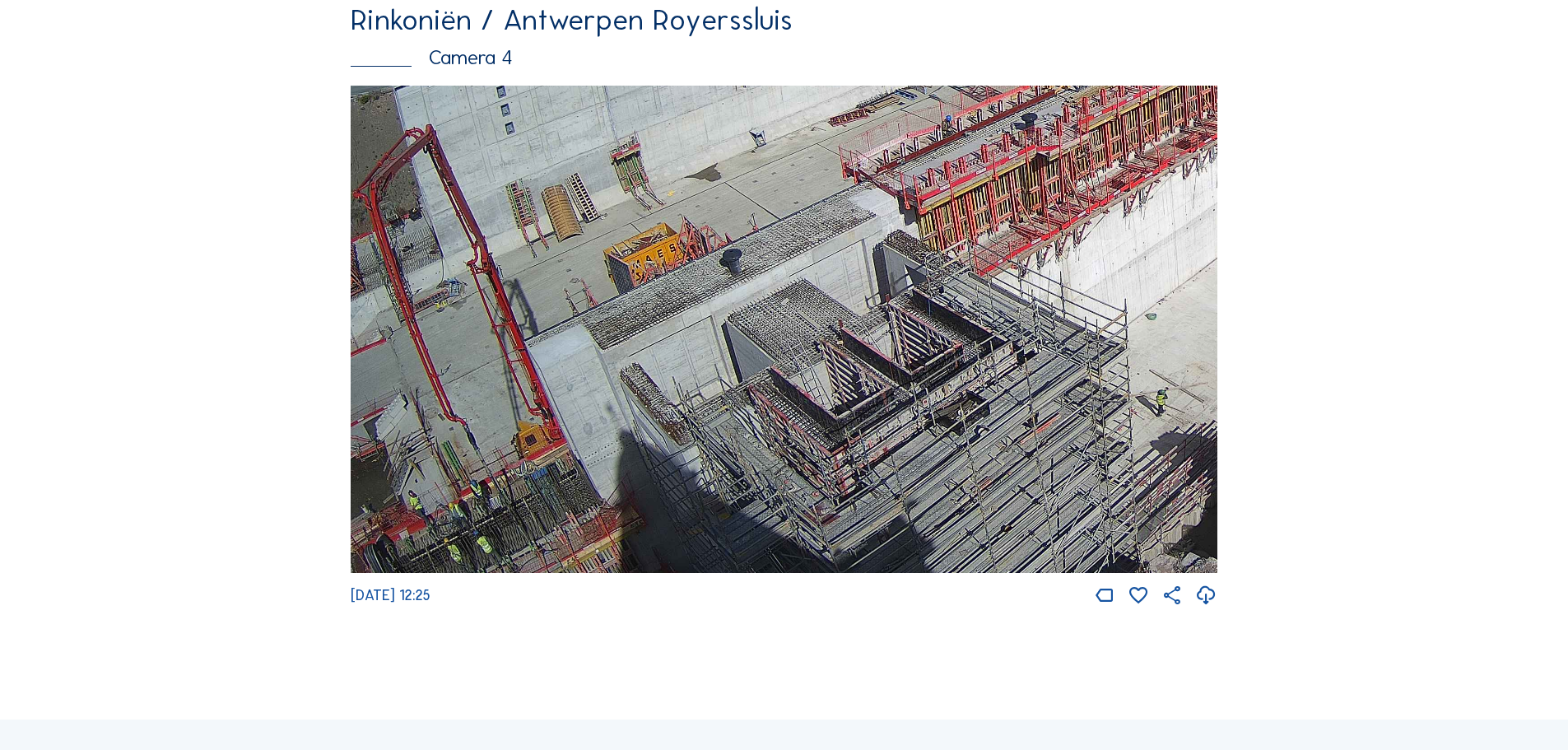
drag, startPoint x: 709, startPoint y: 455, endPoint x: 872, endPoint y: 260, distance: 254.2
click at [872, 260] on img at bounding box center [784, 329] width 867 height 488
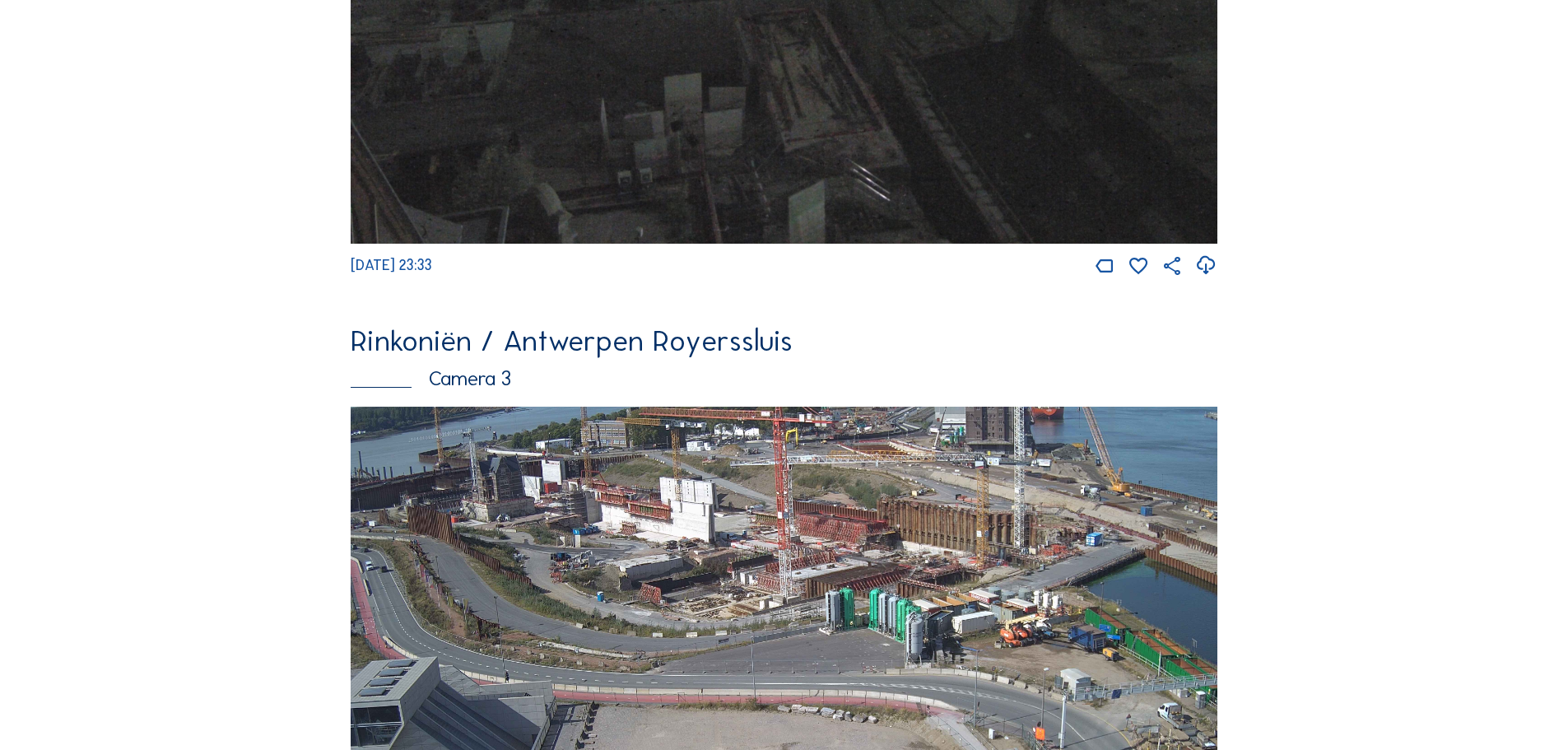
scroll to position [1811, 0]
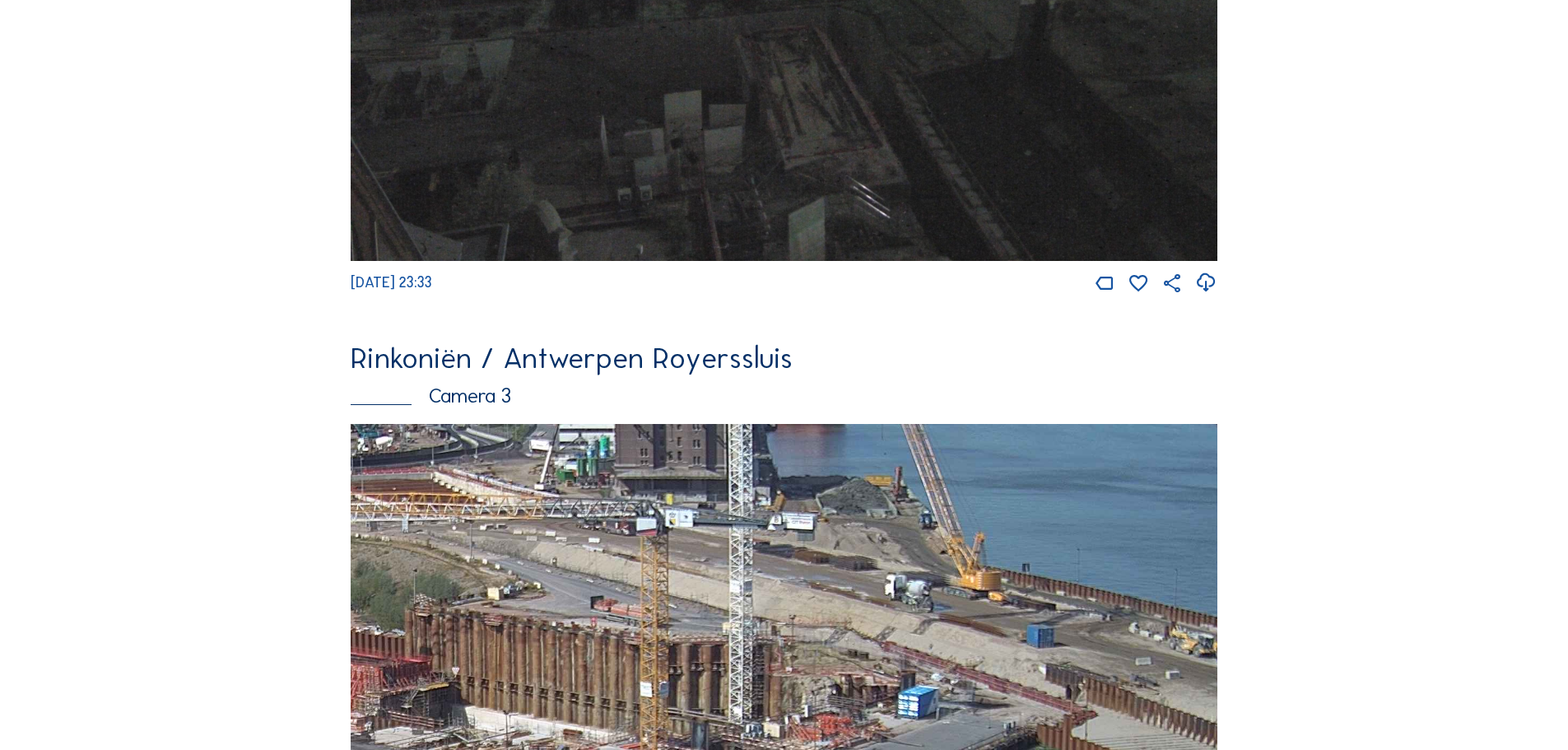
drag, startPoint x: 1127, startPoint y: 529, endPoint x: 809, endPoint y: 684, distance: 353.8
click at [809, 684] on img at bounding box center [784, 667] width 867 height 488
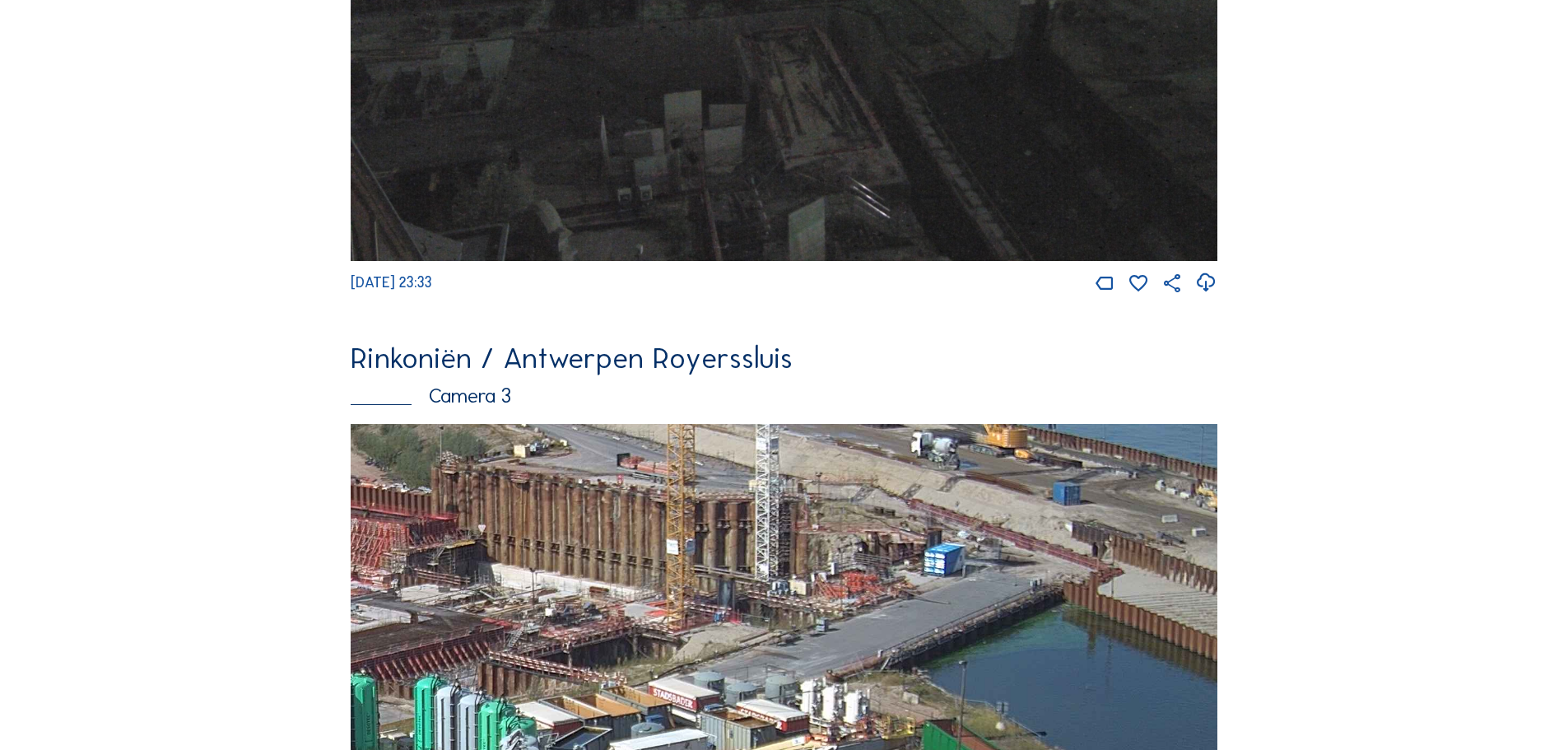
drag, startPoint x: 897, startPoint y: 617, endPoint x: 822, endPoint y: 401, distance: 228.7
click at [822, 401] on div "Rinkoniën / Antwerpen Royerssluis Camera 3 [DATE] 12:45" at bounding box center [784, 644] width 867 height 603
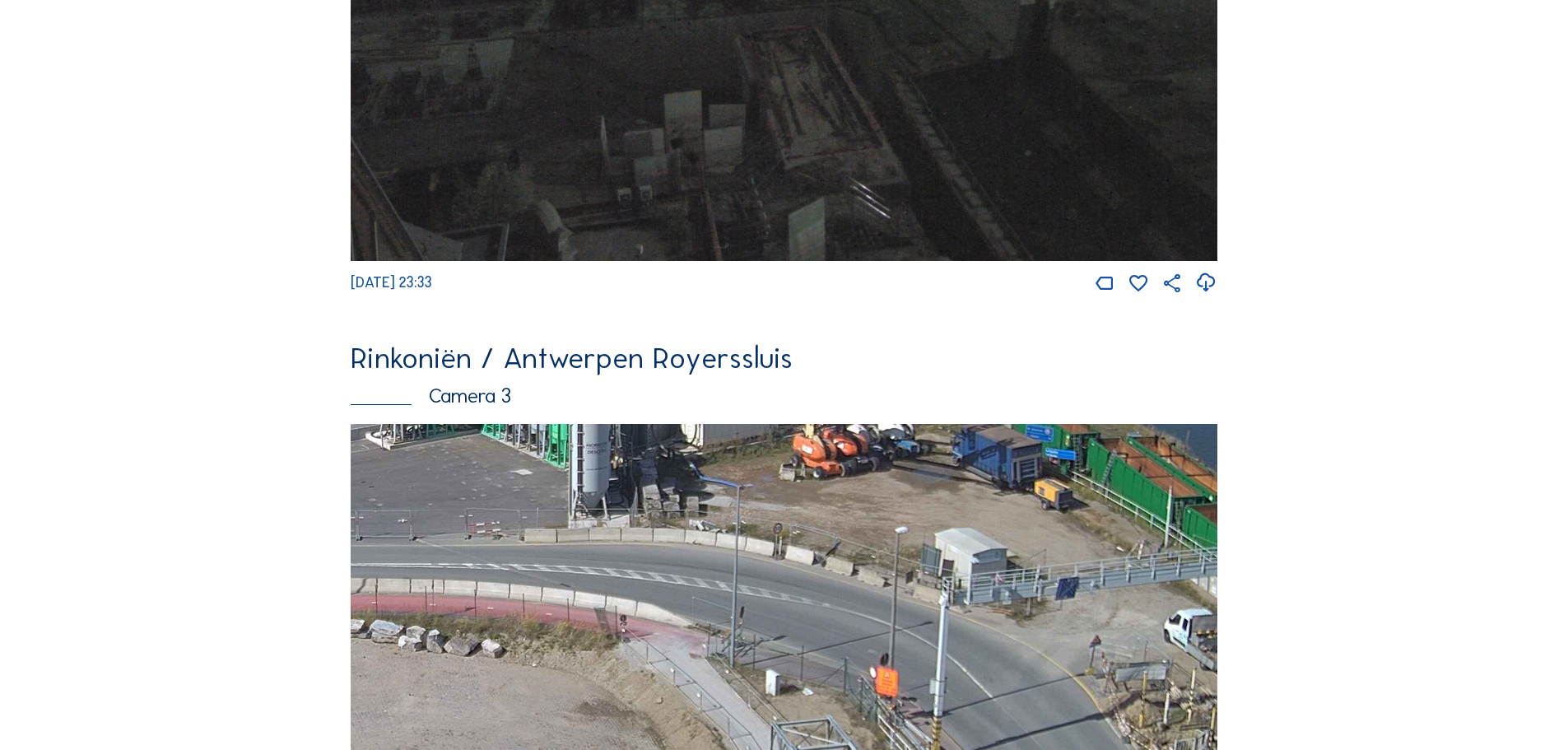
drag, startPoint x: 998, startPoint y: 647, endPoint x: 1044, endPoint y: 386, distance: 265.0
click at [1044, 386] on div "Rinkoniën / Antwerpen Royerssluis Camera 3 [DATE] 12:45" at bounding box center [784, 644] width 867 height 603
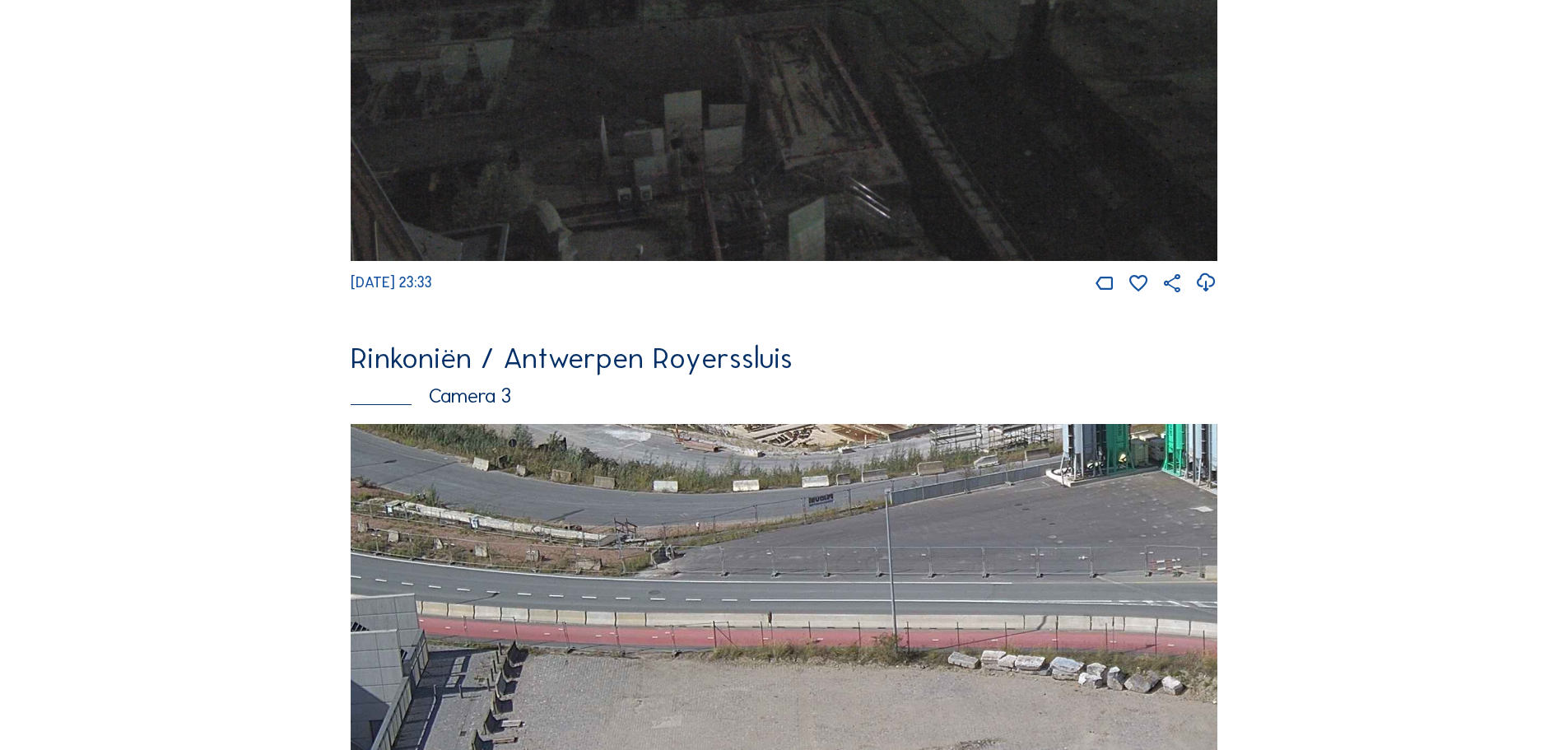
drag, startPoint x: 720, startPoint y: 592, endPoint x: 1329, endPoint y: 707, distance: 619.8
click at [1413, 711] on div "Camera's Timelapses Mijn C-Site Feed Fotoshow Kaart Zoeken Volledig scherm Rink…" at bounding box center [784, 245] width 1568 height 4112
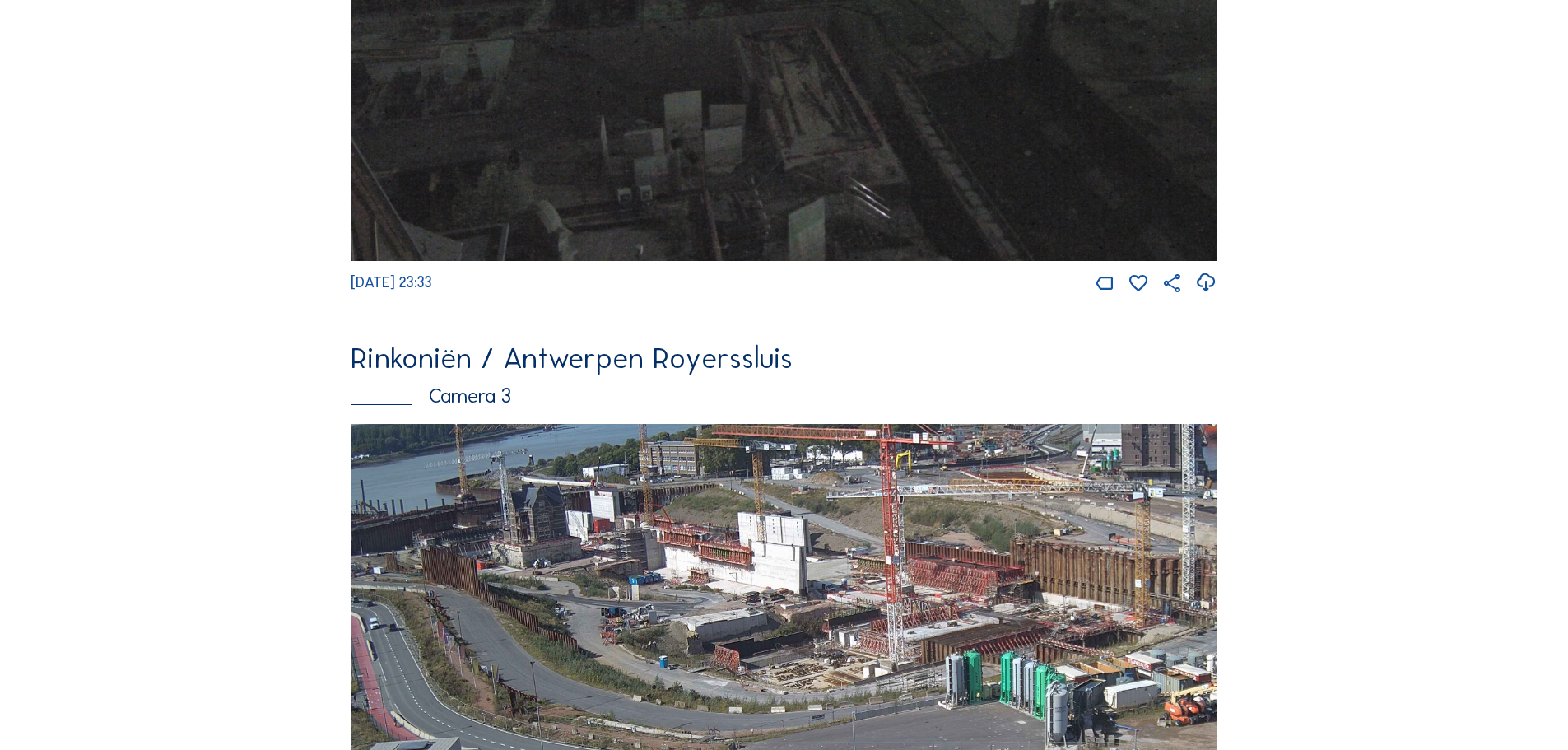
drag, startPoint x: 622, startPoint y: 548, endPoint x: 897, endPoint y: 737, distance: 333.7
click at [897, 737] on img at bounding box center [784, 667] width 867 height 488
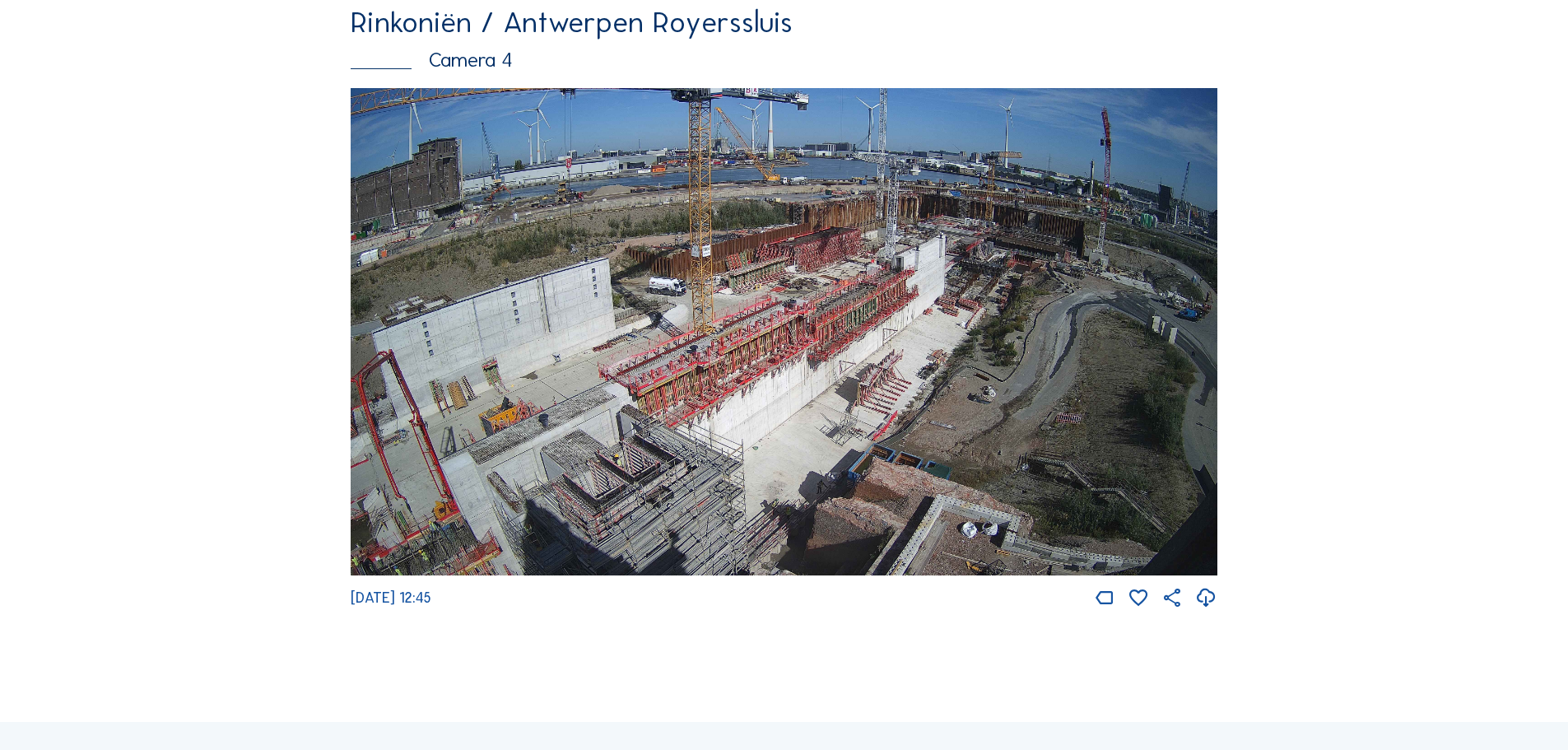
scroll to position [2798, 0]
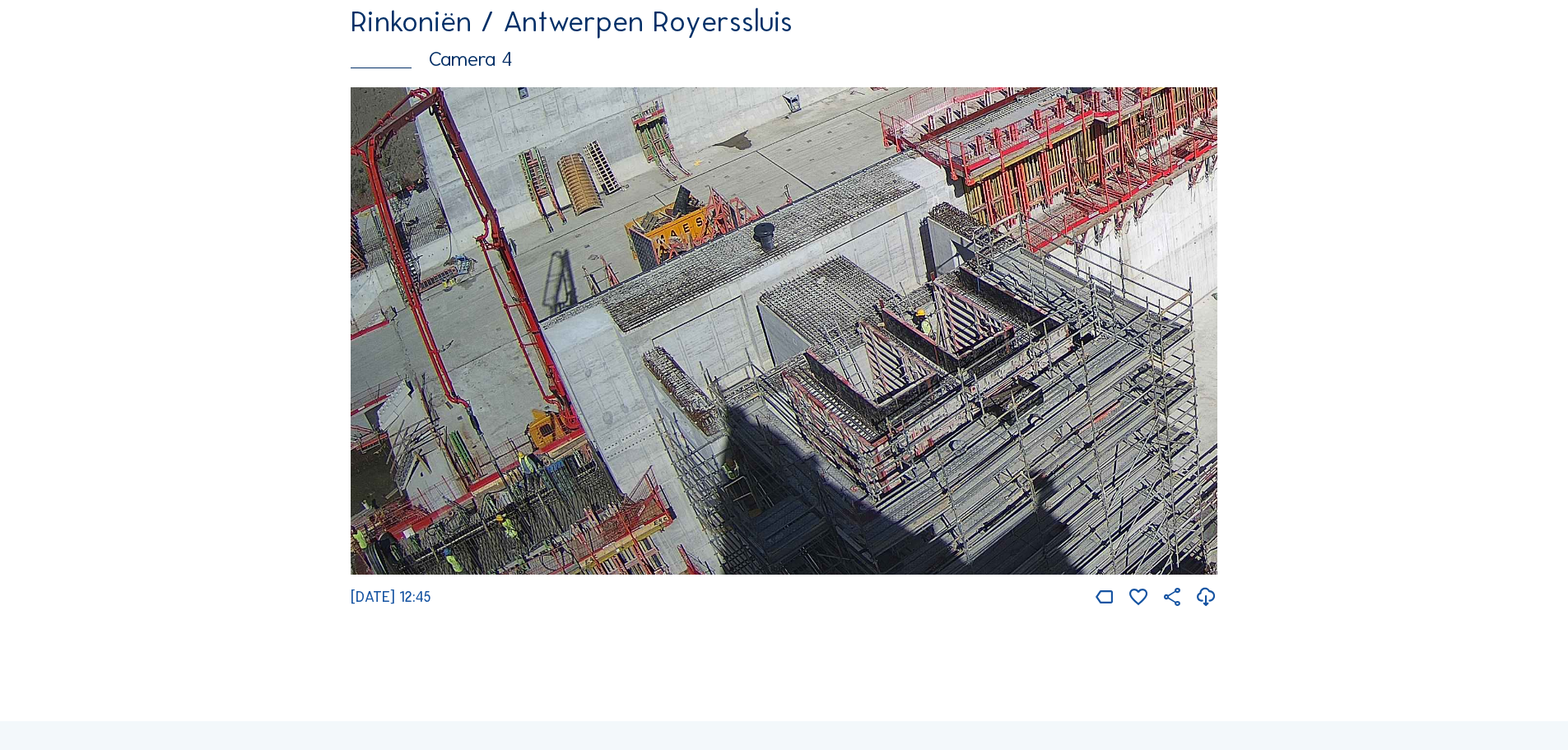
drag, startPoint x: 459, startPoint y: 553, endPoint x: 652, endPoint y: 214, distance: 390.1
click at [652, 214] on img at bounding box center [784, 331] width 867 height 488
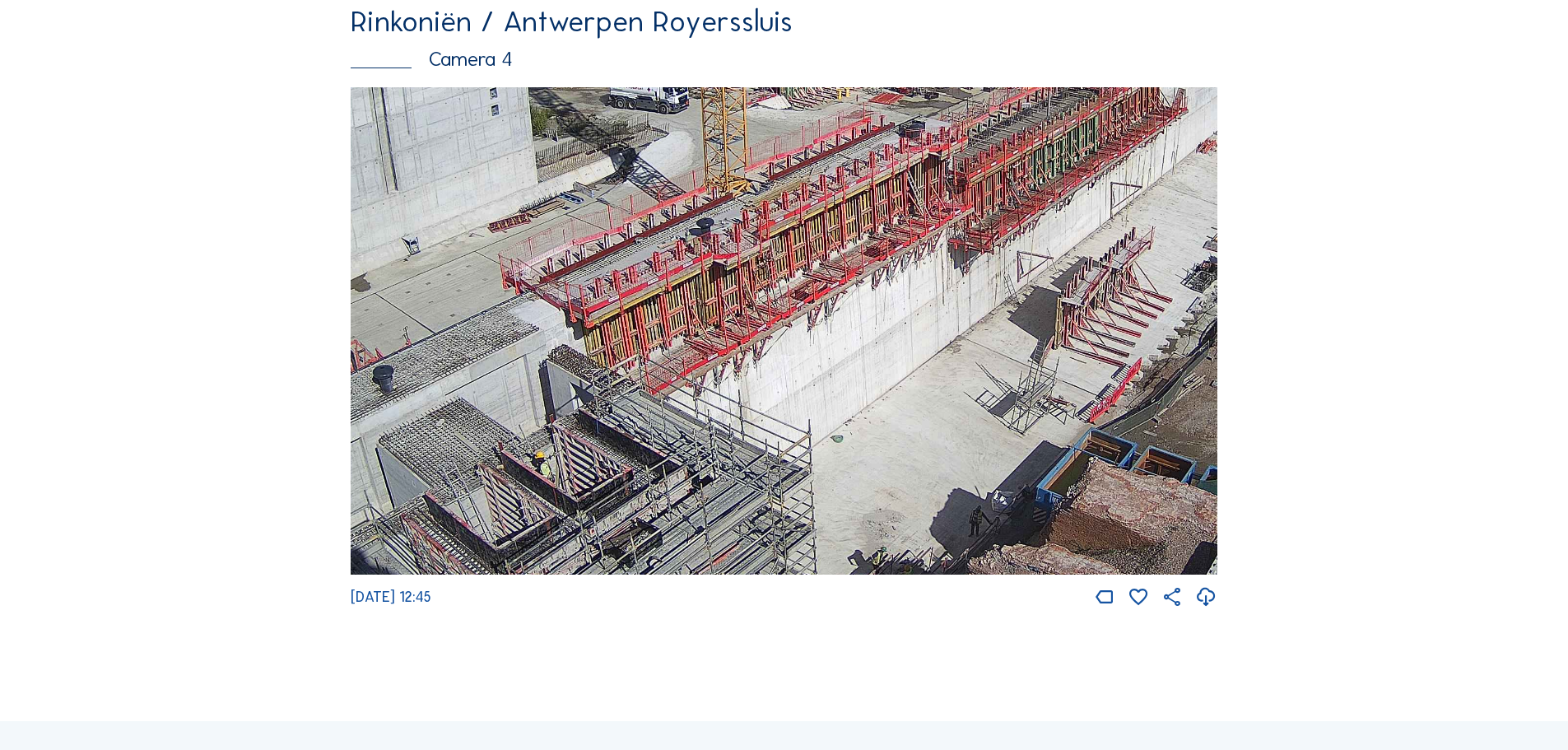
drag, startPoint x: 1069, startPoint y: 272, endPoint x: 646, endPoint y: 430, distance: 451.5
click at [649, 432] on img at bounding box center [784, 331] width 867 height 488
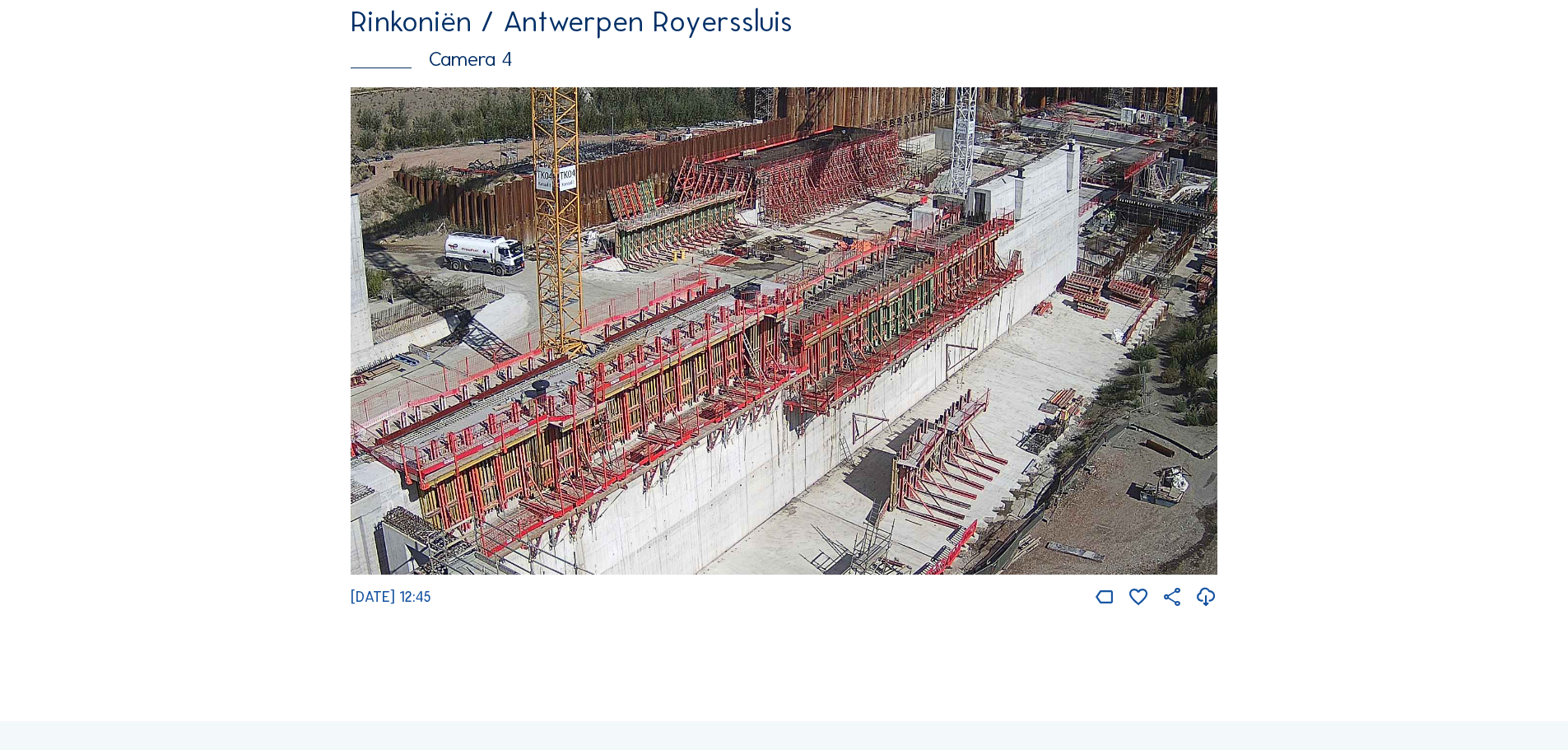
drag, startPoint x: 881, startPoint y: 261, endPoint x: 754, endPoint y: 401, distance: 189.0
click at [754, 401] on img at bounding box center [784, 331] width 867 height 488
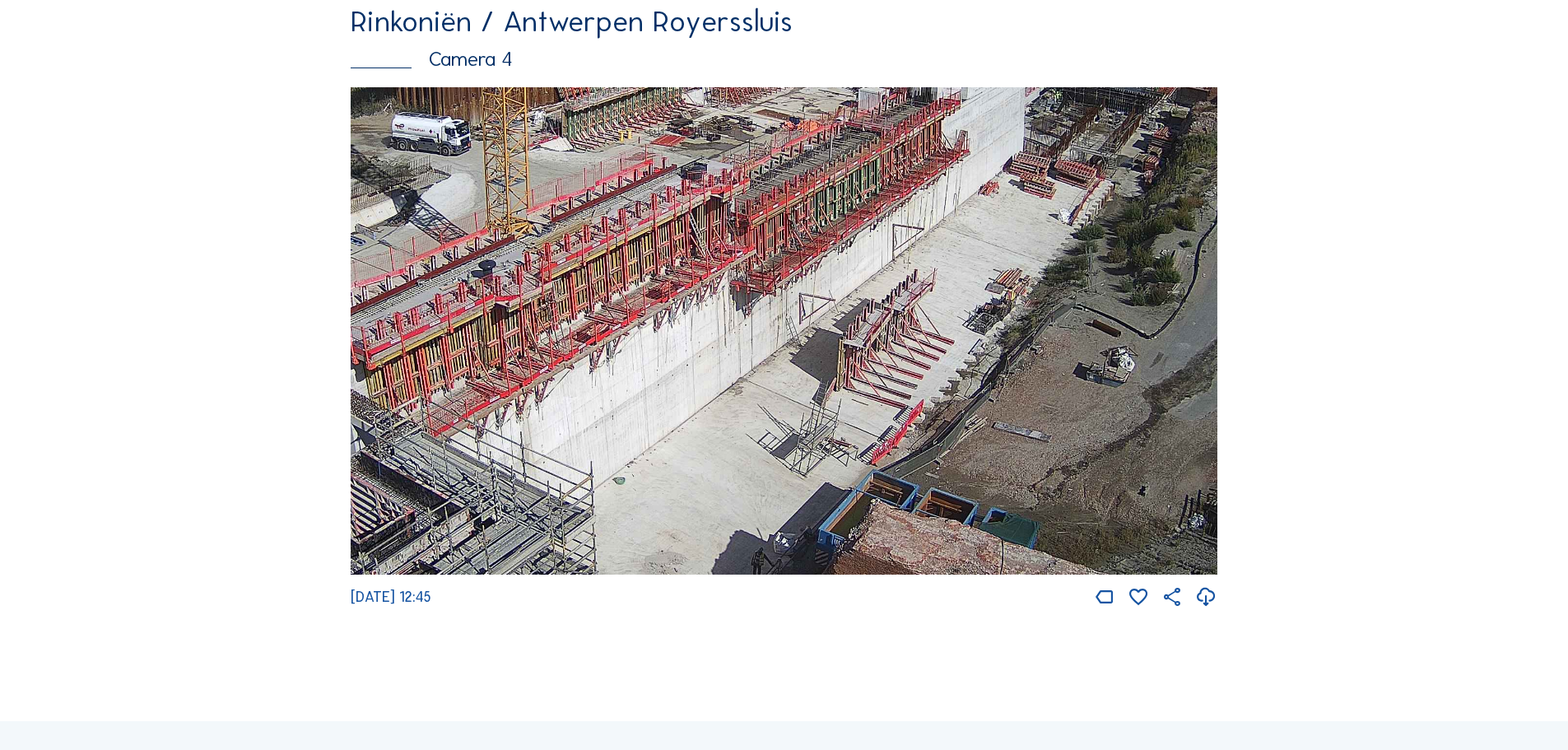
drag, startPoint x: 915, startPoint y: 364, endPoint x: 861, endPoint y: 244, distance: 131.6
click at [861, 244] on img at bounding box center [784, 331] width 867 height 488
